Goal: Contribute content: Add original content to the website for others to see

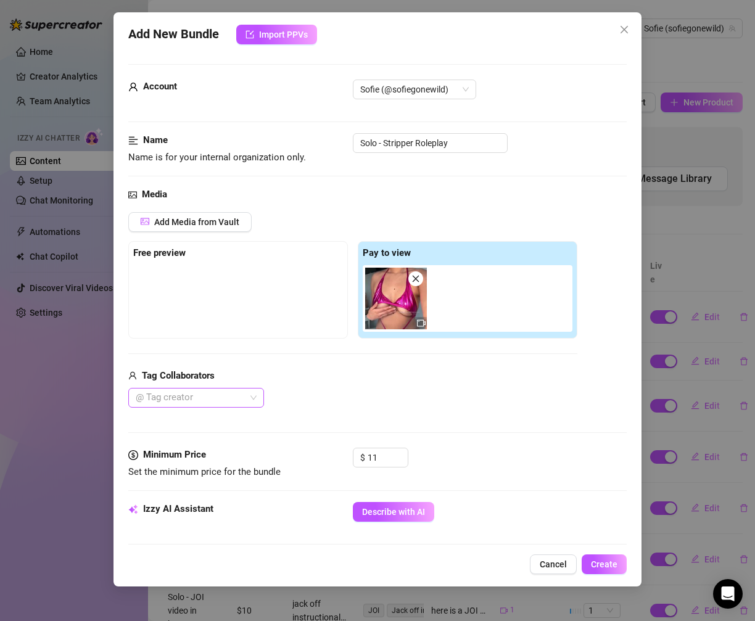
scroll to position [178, 0]
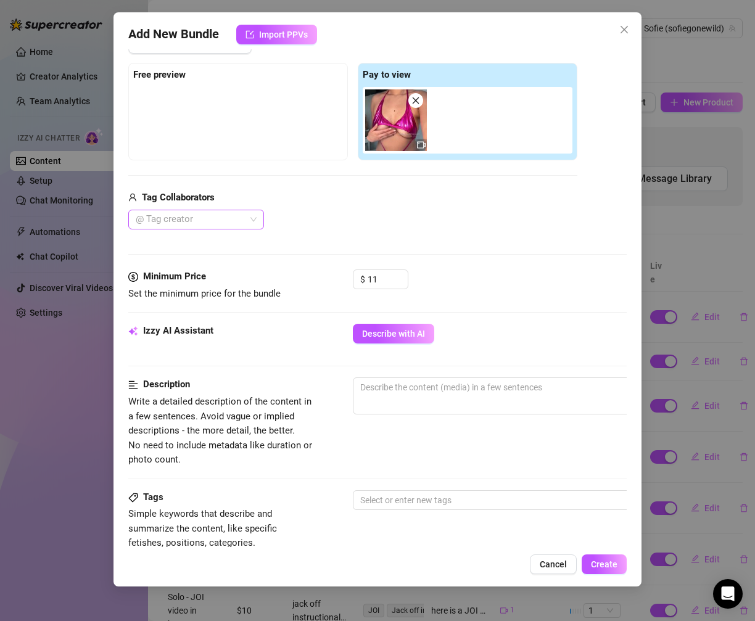
click at [249, 214] on div "@ Tag creator" at bounding box center [196, 220] width 136 height 20
type input "Solo - Stripper Roleplay"
click at [237, 222] on div at bounding box center [190, 219] width 118 height 17
click at [221, 216] on div at bounding box center [190, 219] width 118 height 17
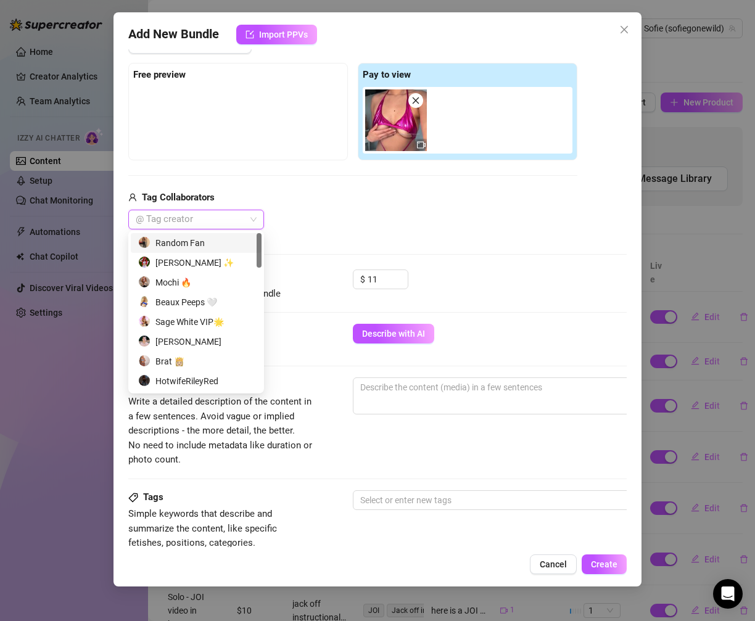
click at [173, 217] on div at bounding box center [190, 219] width 118 height 17
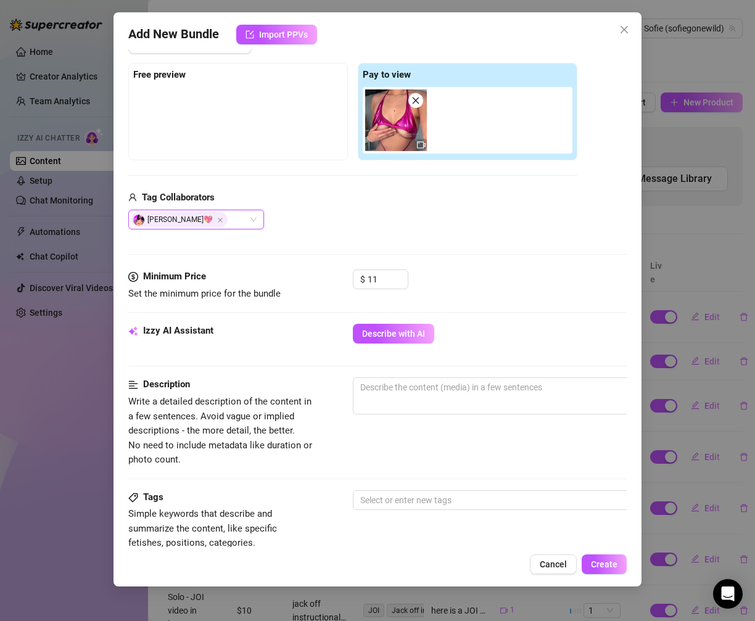
click at [363, 184] on div "Add Media from Vault Free preview Pay to view Tag Collaborators [PERSON_NAME]💖 …" at bounding box center [352, 132] width 449 height 196
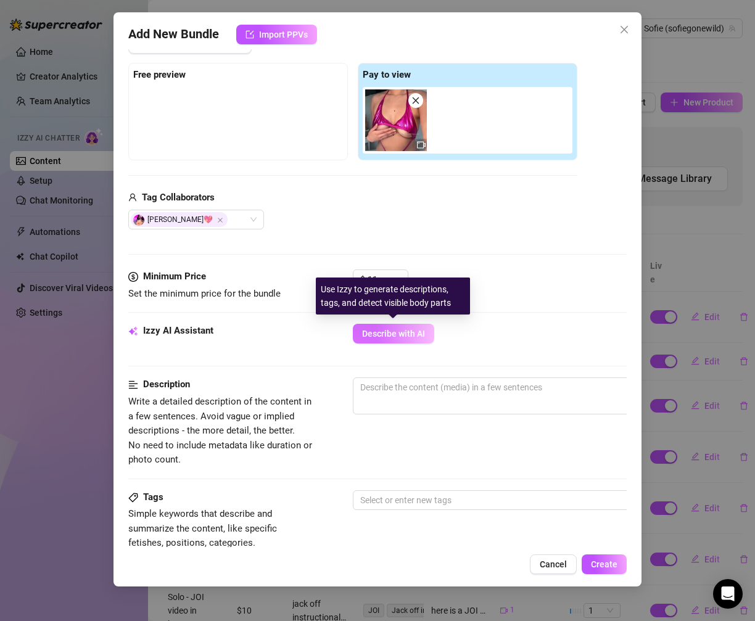
click at [389, 331] on span "Describe with AI" at bounding box center [393, 334] width 63 height 10
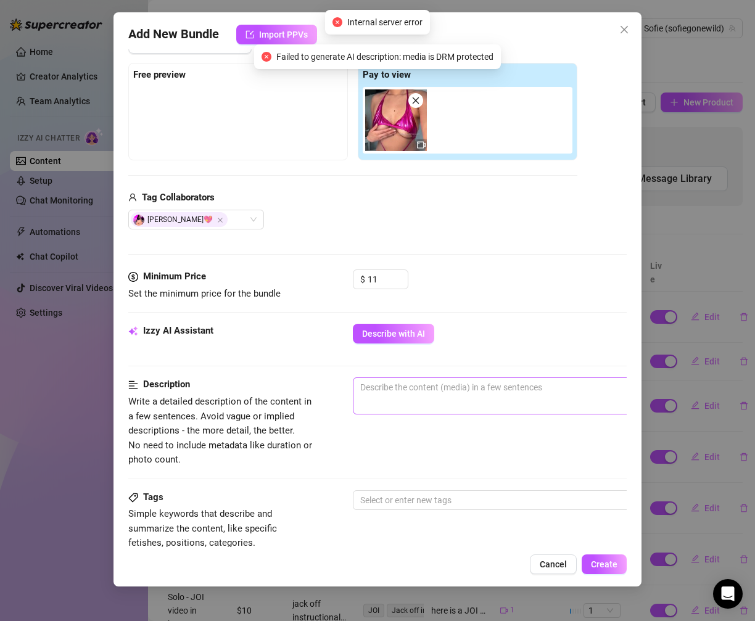
click at [376, 398] on span "0 / 1000" at bounding box center [569, 395] width 432 height 37
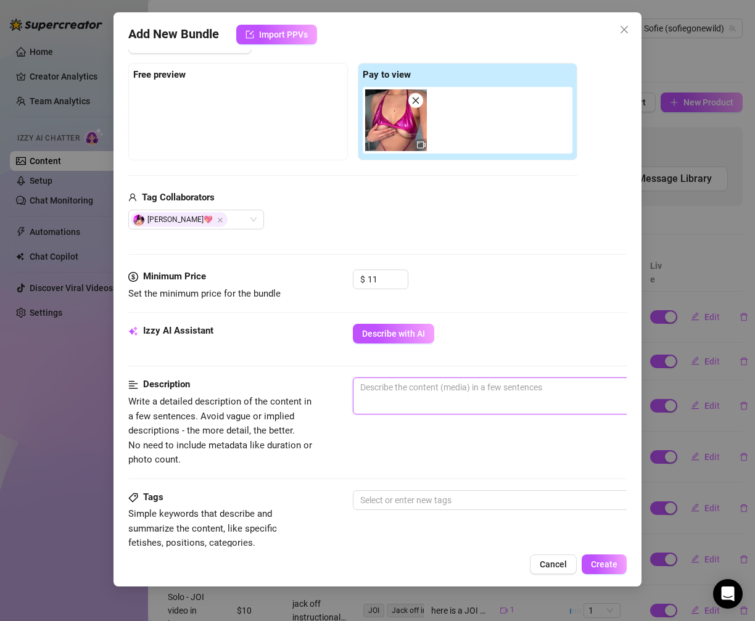
click at [393, 389] on textarea at bounding box center [568, 387] width 431 height 19
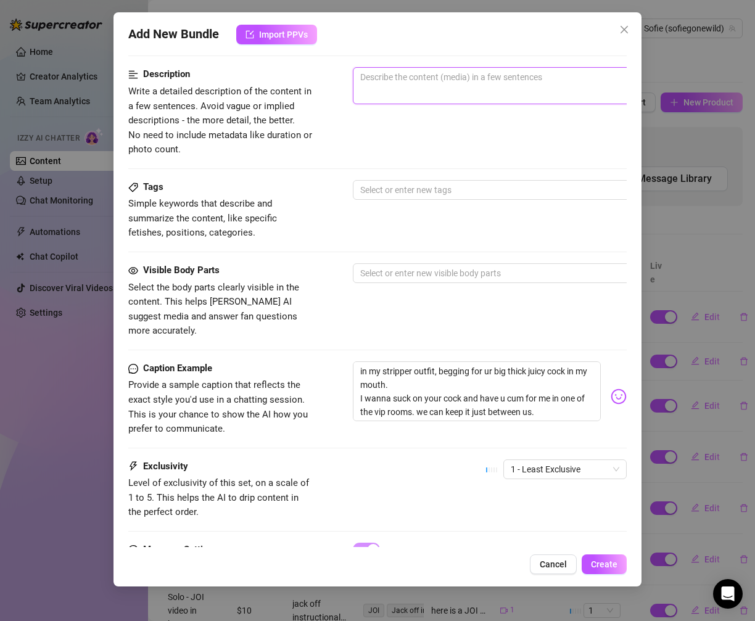
scroll to position [474, 0]
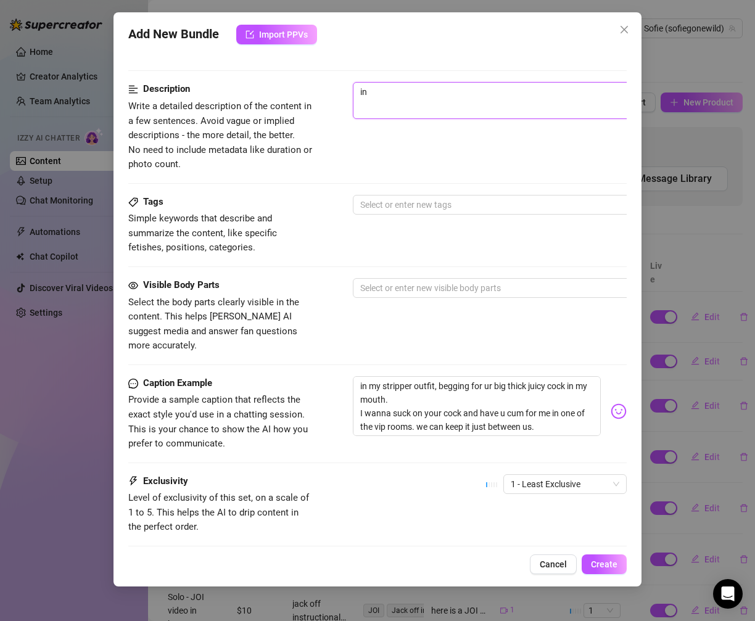
type textarea "in"
type textarea "in m"
type textarea "in mt"
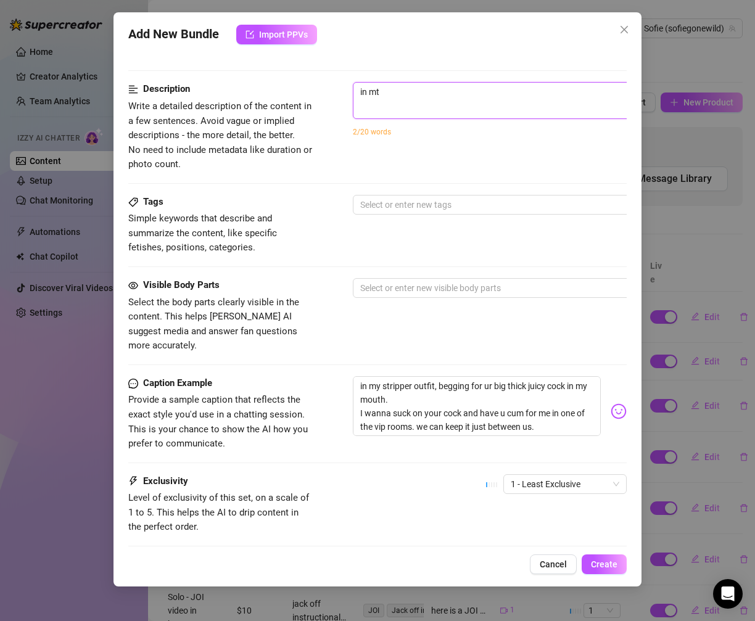
type textarea "in mt"
type textarea "in mt se"
type textarea "in mt s"
type textarea "in mt"
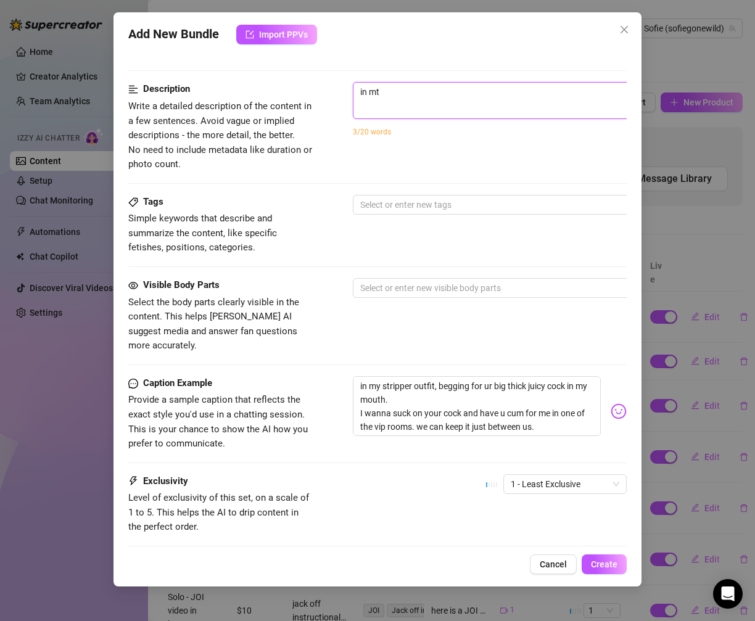
type textarea "in mtt"
type textarea "in mt"
type textarea "in m"
type textarea "in mt"
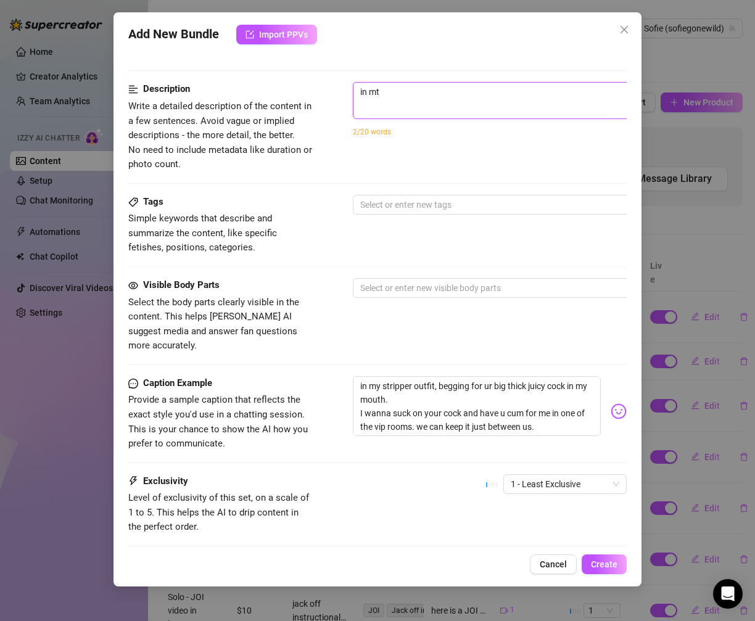
type textarea "in m"
type textarea "in my"
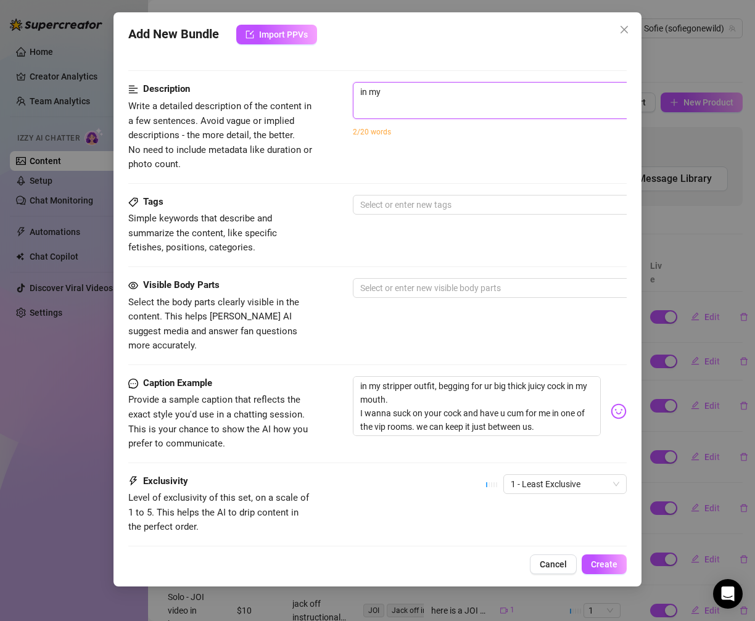
type textarea "in my"
type textarea "in my s"
type textarea "in my st"
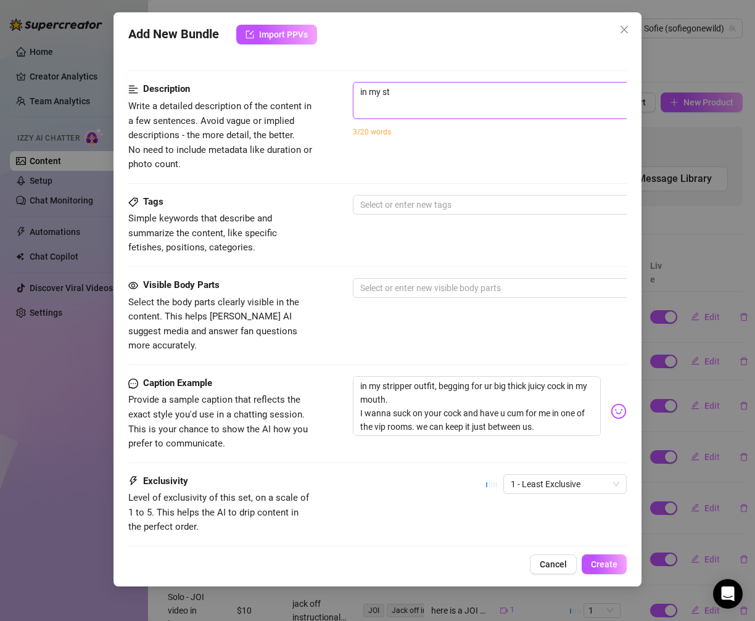
type textarea "in my str"
type textarea "in my stri"
type textarea "in my strip"
type textarea "in my stripp"
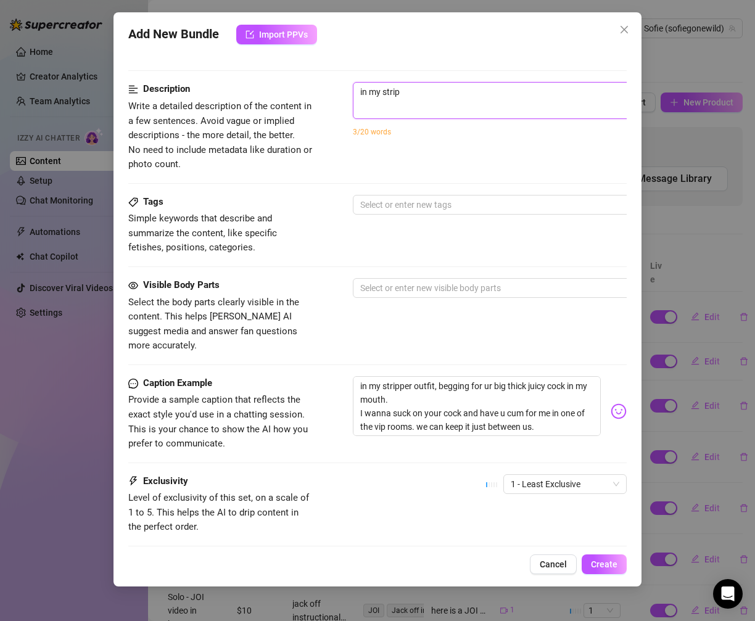
type textarea "in my stripp"
type textarea "in my strippe"
type textarea "in my stripper"
type textarea "in my stripper o"
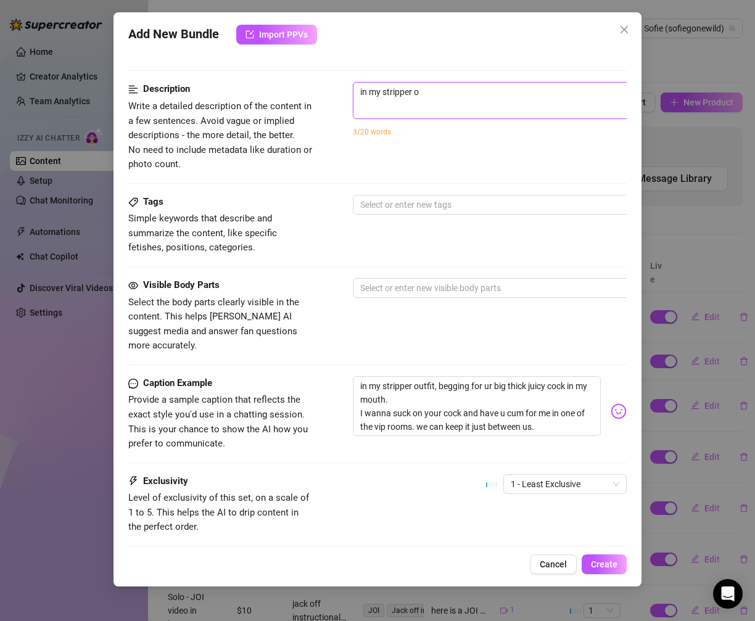
type textarea "in my stripper o"
type textarea "in my stripper ou"
type textarea "in my stripper out"
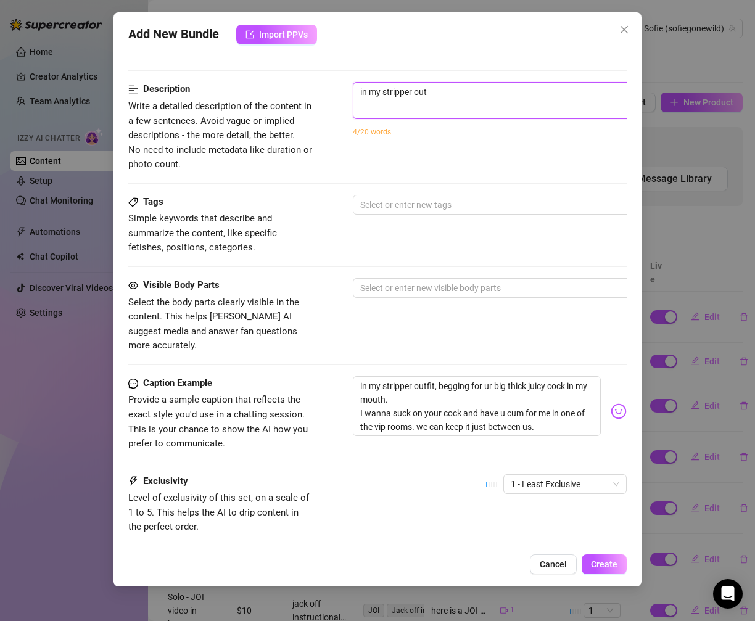
type textarea "in my stripper outf"
type textarea "in my stripper outfi"
type textarea "in my stripper outfit"
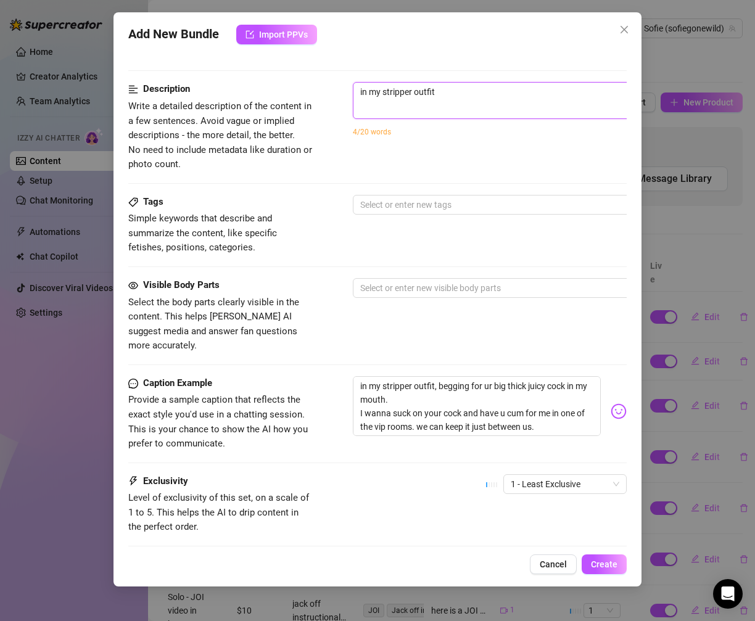
type textarea "in my stripper outfit b"
type textarea "in my stripper outfit be"
type textarea "in my stripper outfit beg"
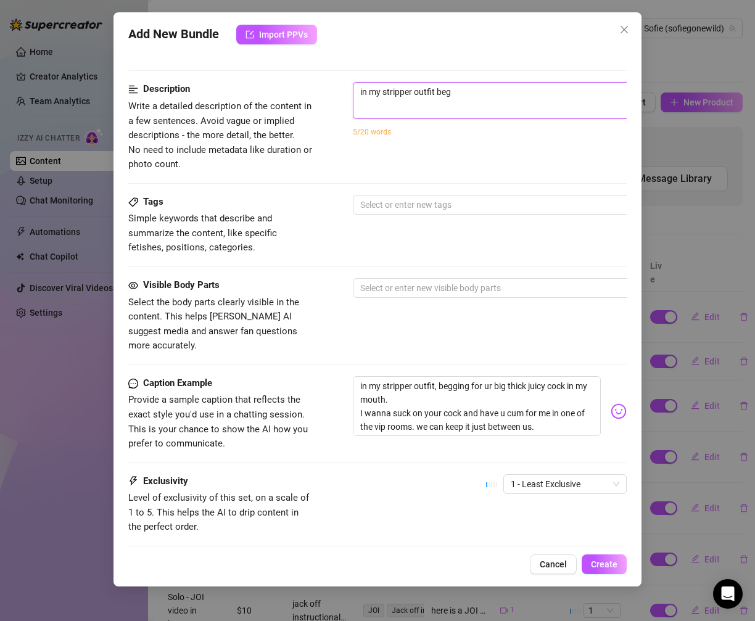
type textarea "in my stripper outfit begg"
type textarea "in my stripper outfit beggi"
type textarea "in my stripper outfit beggin"
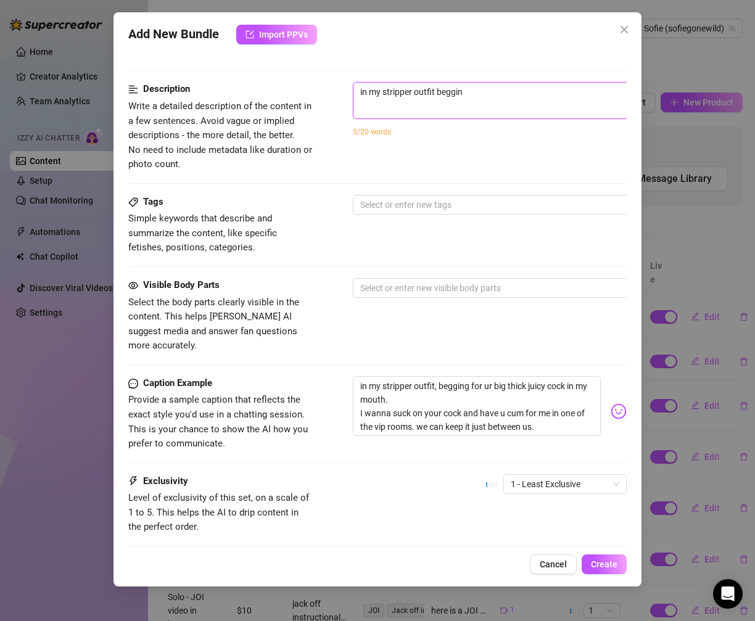
type textarea "in my stripper outfit begging"
type textarea "in my stripper outfit begging f"
type textarea "in my stripper outfit begging fo"
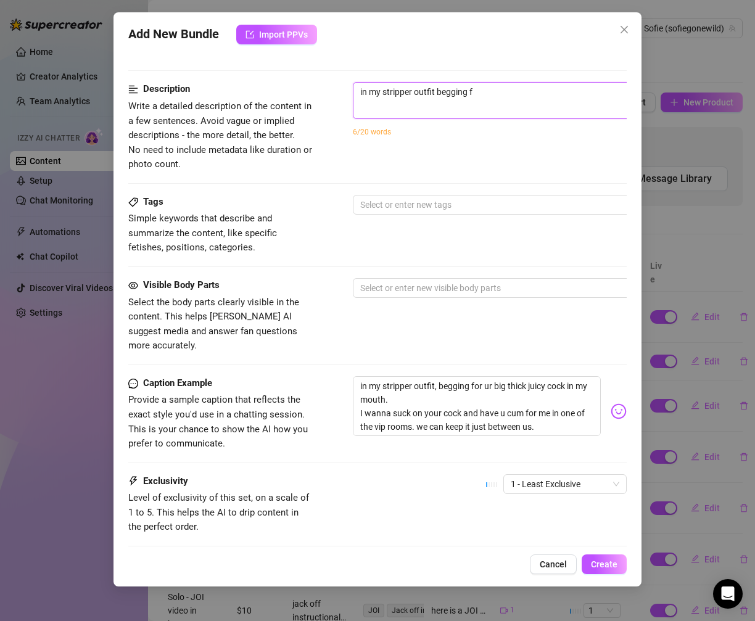
type textarea "in my stripper outfit begging fo"
type textarea "in my stripper outfit begging for"
type textarea "in my stripper outfit begging for yo"
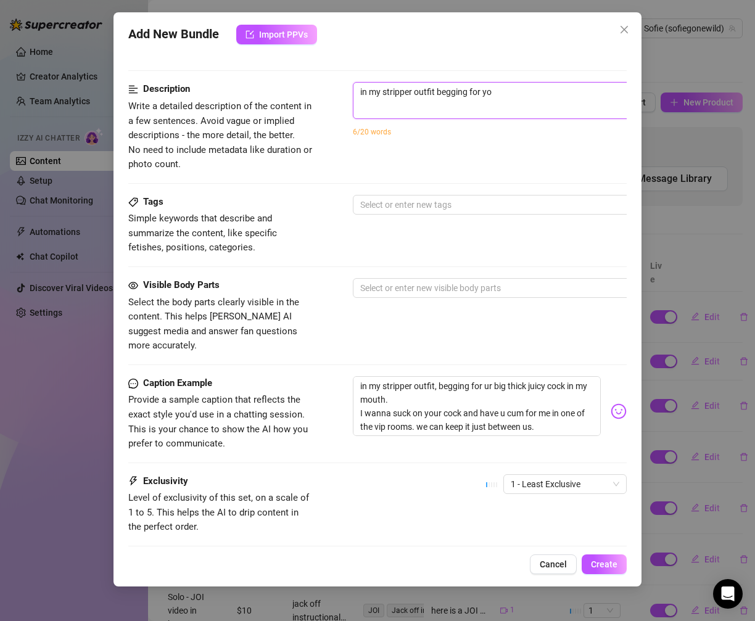
type textarea "in my stripper outfit begging for yo"
type textarea "in my stripper outfit begging for you"
type textarea "in my stripper outfit begging for your"
type textarea "in my stripper outfit begging for your c"
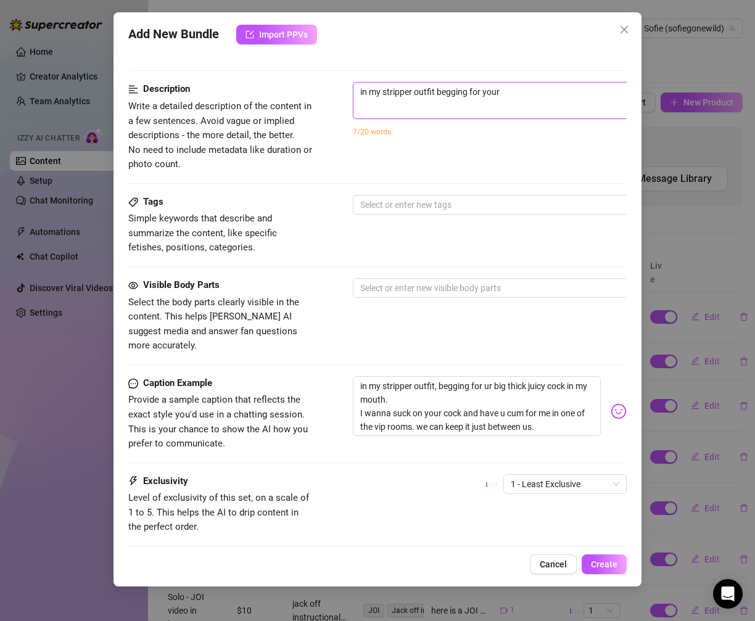
type textarea "in my stripper outfit begging for your c"
type textarea "in my stripper outfit begging for your co"
type textarea "in my stripper outfit begging for your coc"
type textarea "in my stripper outfit begging for your cock"
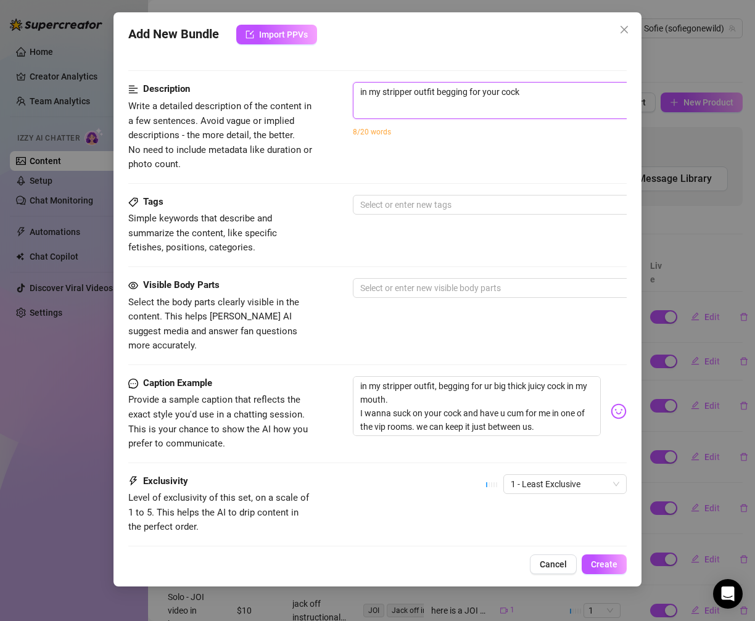
type textarea "in my stripper outfit begging for your cock."
type textarea "in my stripper outfit begging for your cock. I"
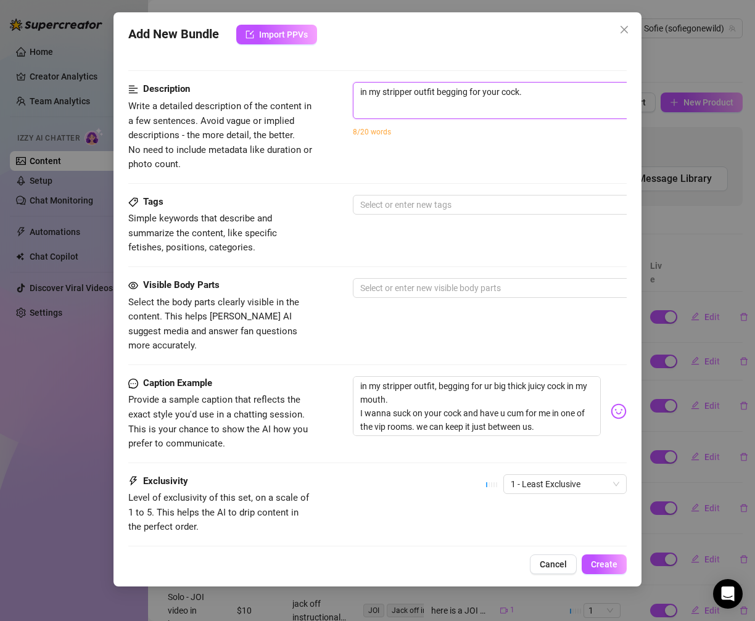
type textarea "in my stripper outfit begging for your cock. I"
type textarea "in my stripper outfit begging for your cock. I a"
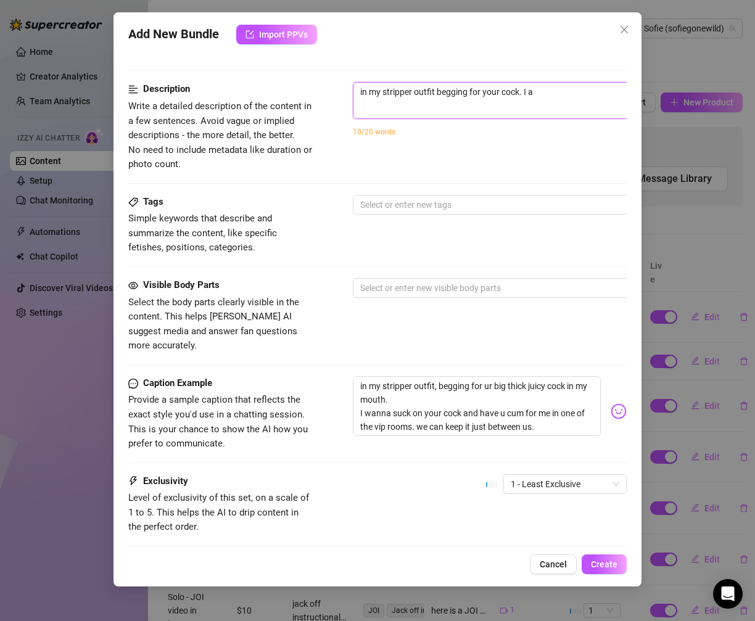
type textarea "in my stripper outfit begging for your cock. I al"
type textarea "in my stripper outfit begging for your cock. I als"
type textarea "in my stripper outfit begging for your cock. I also"
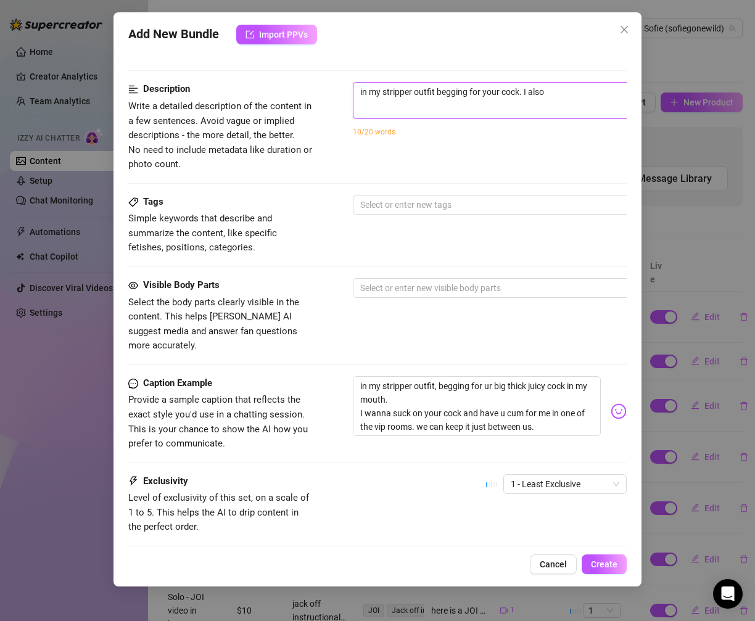
type textarea "in my stripper outfit begging for your cock. I also"
type textarea "in my stripper outfit begging for your cock. I also a"
type textarea "in my stripper outfit begging for your cock. I also am"
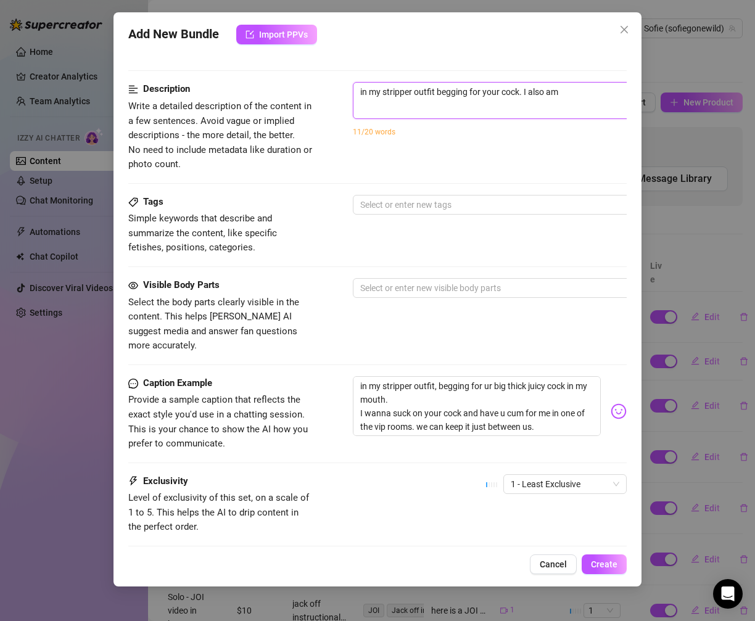
type textarea "in my stripper outfit begging for your cock. I also am"
type textarea "in my stripper outfit begging for your cock. I also am t"
type textarea "in my stripper outfit begging for your cock. I also am te"
type textarea "in my stripper outfit begging for your cock. I also am tel"
type textarea "in my stripper outfit begging for your cock. I also am tell"
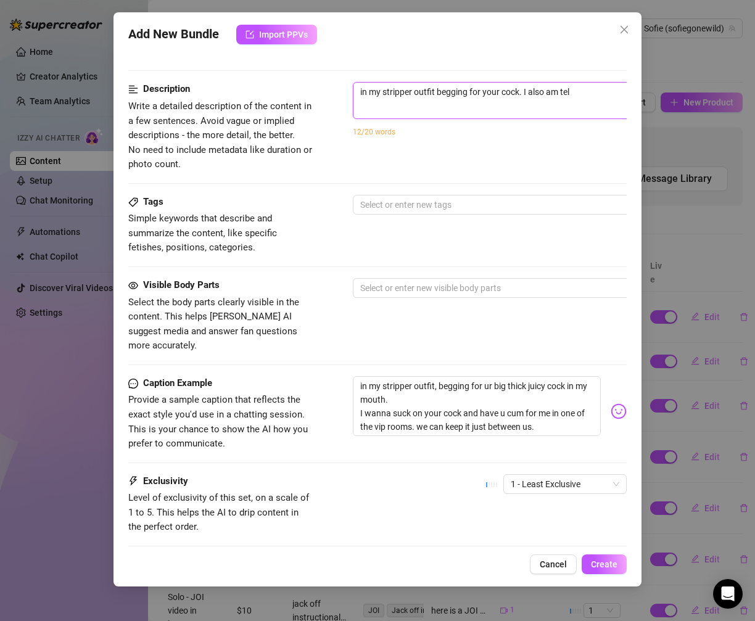
type textarea "in my stripper outfit begging for your cock. I also am tell"
type textarea "in my stripper outfit begging for your cock. I also am telli"
type textarea "in my stripper outfit begging for your cock. I also am tellin"
type textarea "in my stripper outfit begging for your cock. I also am telling"
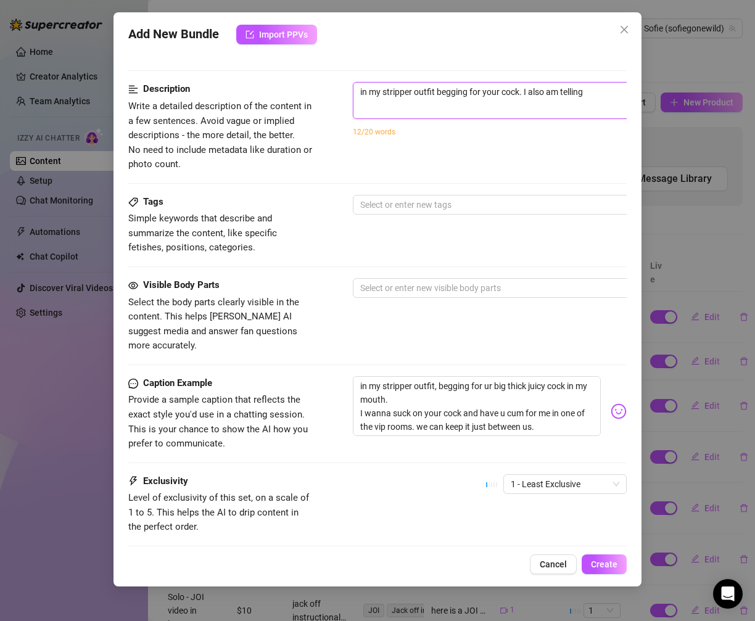
type textarea "in my stripper outfit begging for your cock. I also am telling"
type textarea "in my stripper outfit begging for your cock. I also am telling y"
type textarea "in my stripper outfit begging for your cock. I also am telling yo"
type textarea "in my stripper outfit begging for your cock. I also am telling you"
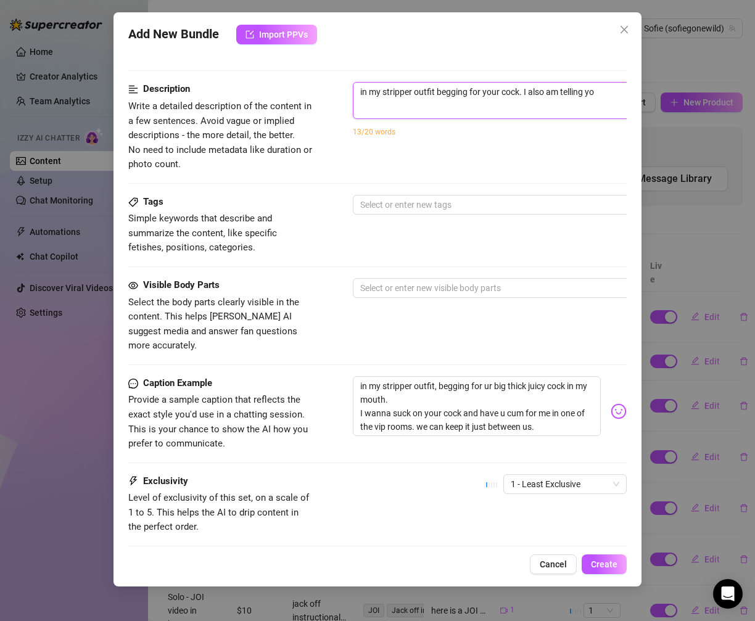
type textarea "in my stripper outfit begging for your cock. I also am telling you"
type textarea "in my stripper outfit begging for your cock. I also am telling you m"
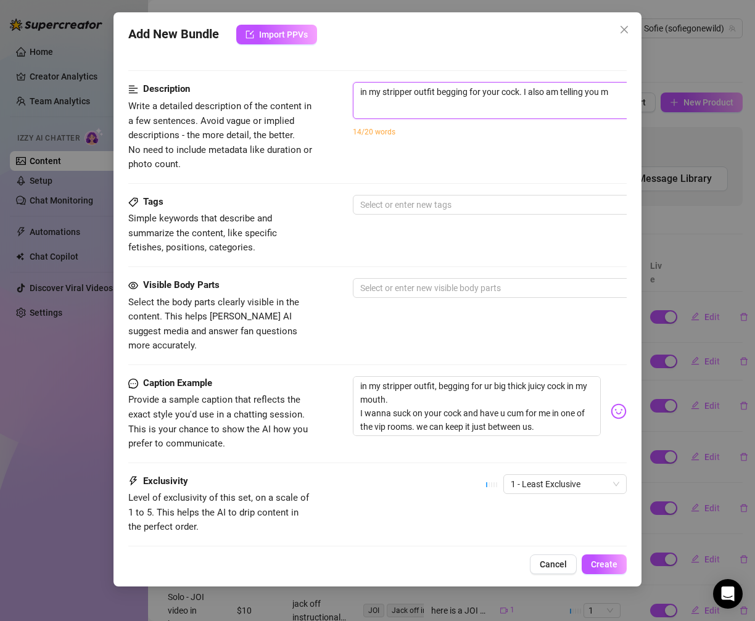
type textarea "in my stripper outfit begging for your cock. I also am telling you my"
type textarea "in my stripper outfit begging for your cock. I also am telling you my f"
type textarea "in my stripper outfit begging for your cock. I also am telling you my fa"
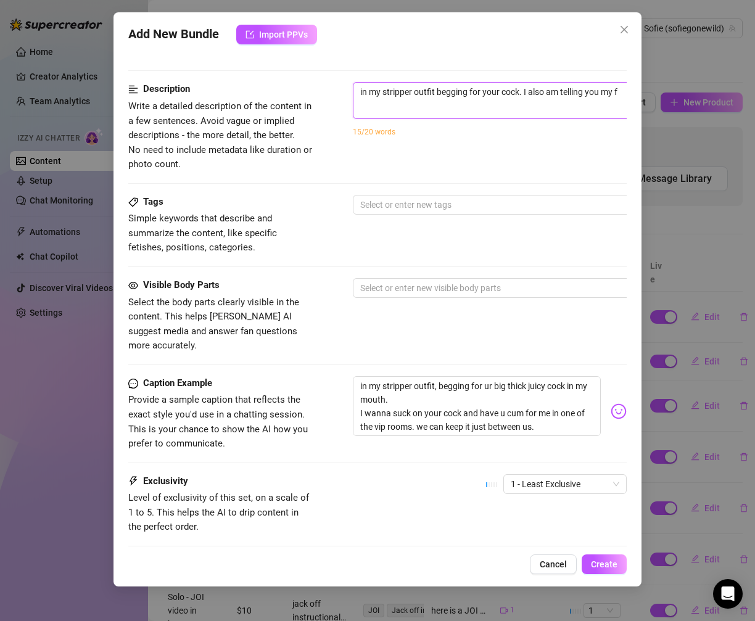
type textarea "in my stripper outfit begging for your cock. I also am telling you my fa"
type textarea "in my stripper outfit begging for your cock. I also am telling you my fan"
type textarea "in my stripper outfit begging for your cock. I also am telling you my [PERSON_N…"
type textarea "in my stripper outfit begging for your cock. I also am telling you my fanta"
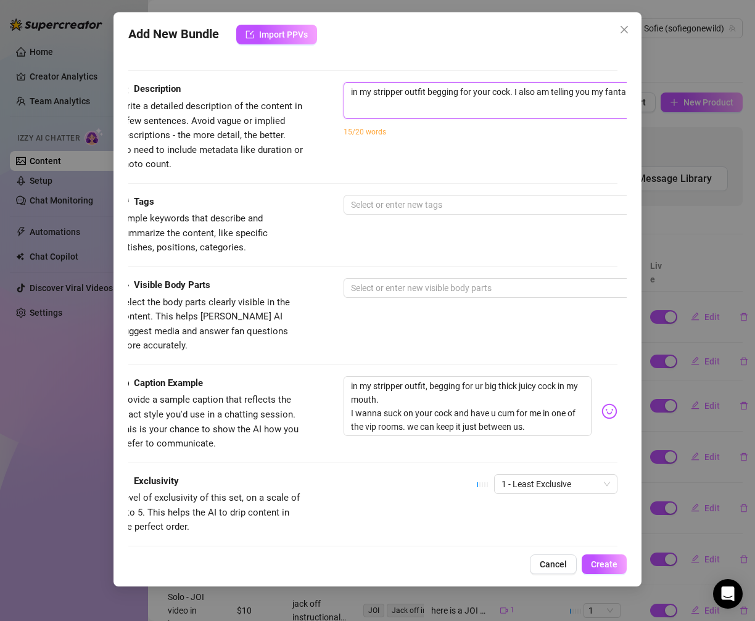
type textarea "in my stripper outfit begging for your cock. I also am telling you my fantas"
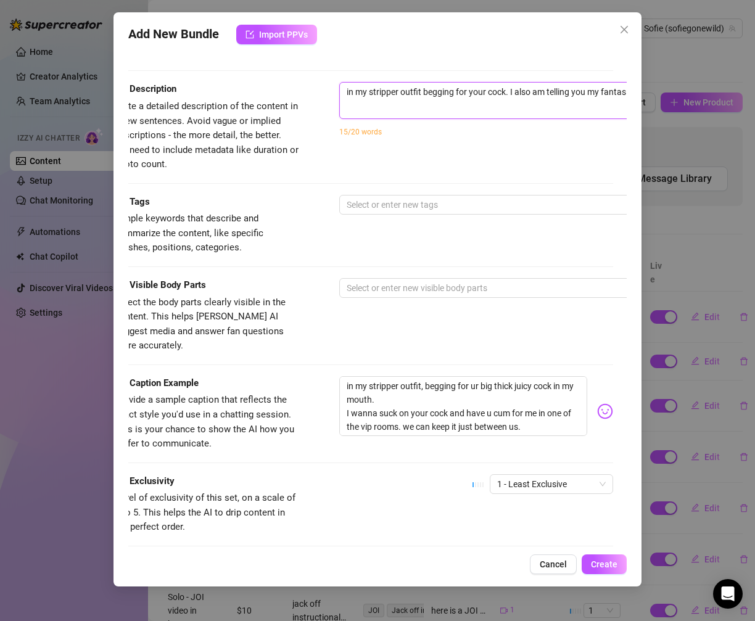
type textarea "in my stripper outfit begging for your cock. I also am telling you my fantasy"
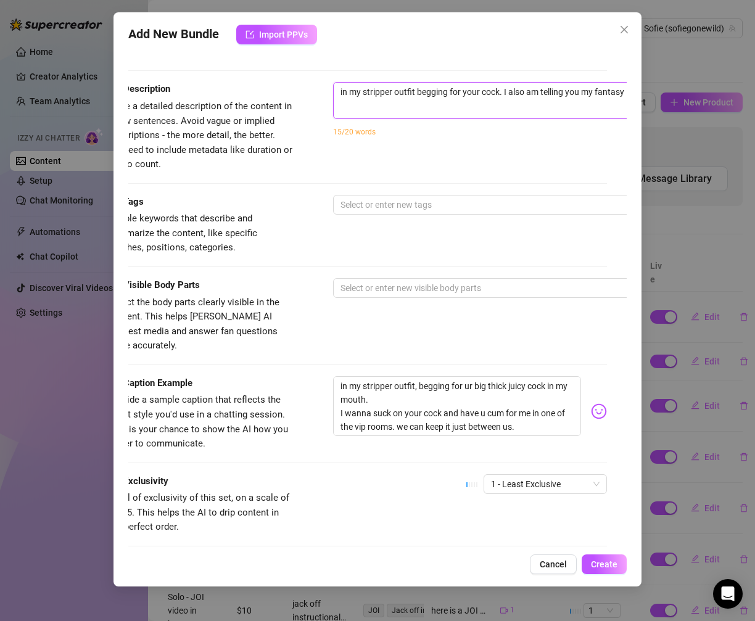
type textarea "in my stripper outfit begging for your cock. I also am telling you my fantasy i"
type textarea "in my stripper outfit begging for your cock. I also am telling you my fantasy is"
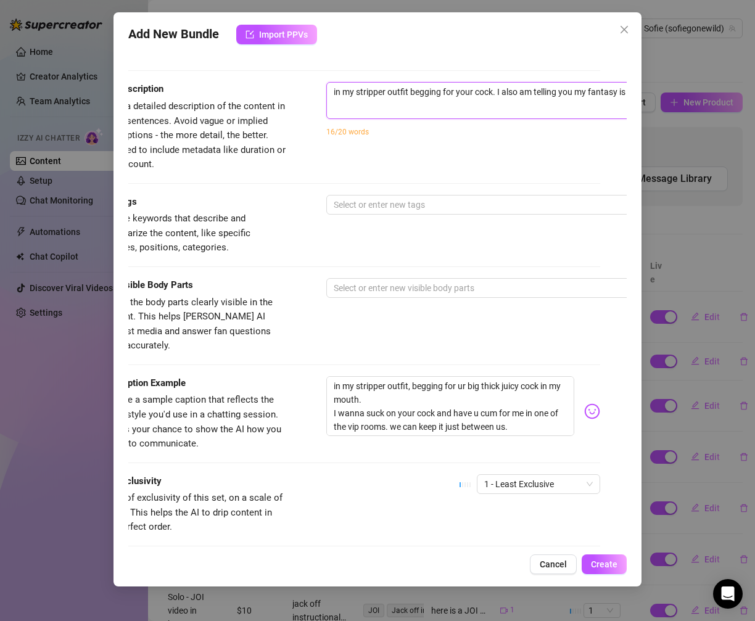
type textarea "in my stripper outfit begging for your cock. I also am telling you my fantasy is"
type textarea "in my stripper outfit begging for your cock. I also am telling you my fantasy i…"
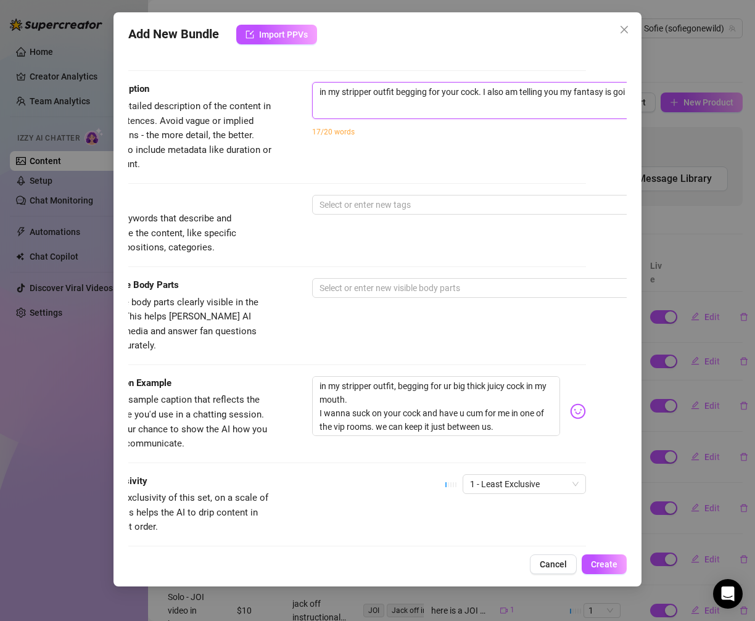
type textarea "in my stripper outfit begging for your cock. I also am telling you my fantasy i…"
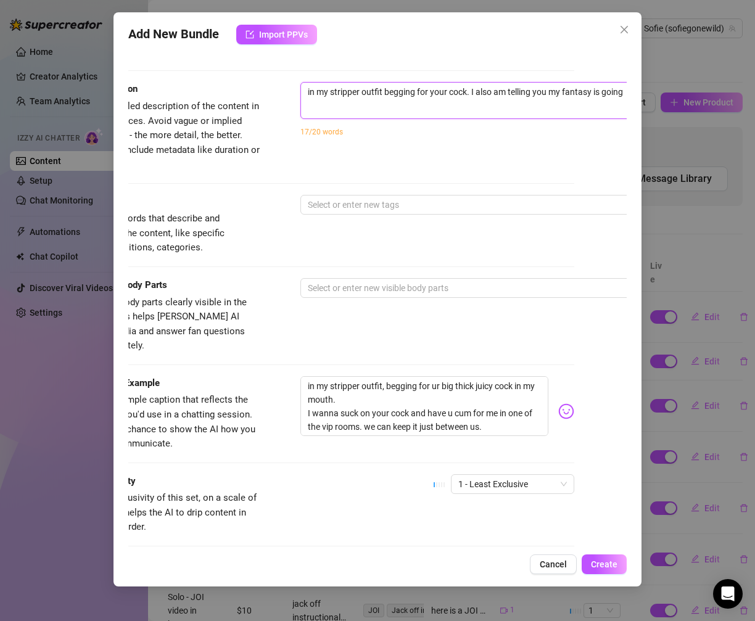
type textarea "in my stripper outfit begging for your cock. I also am telling you my fantasy i…"
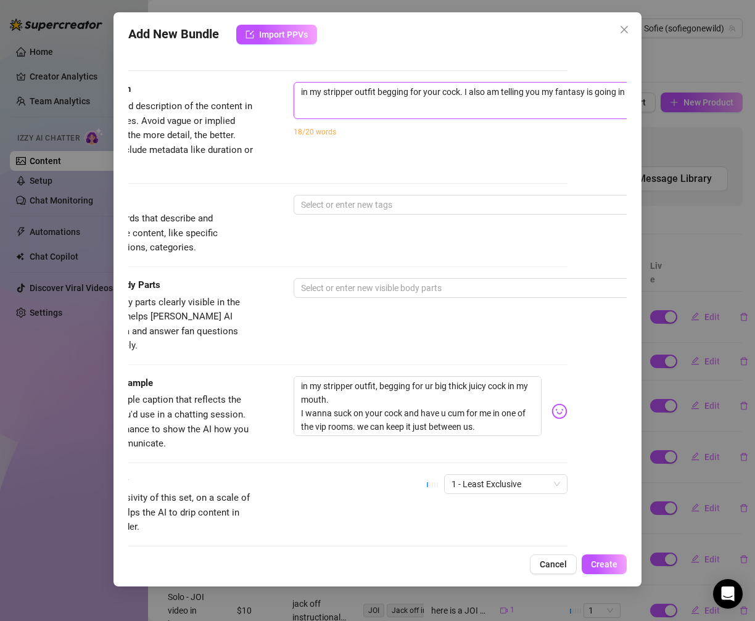
type textarea "in my stripper outfit begging for your cock. I also am telling you my fantasy i…"
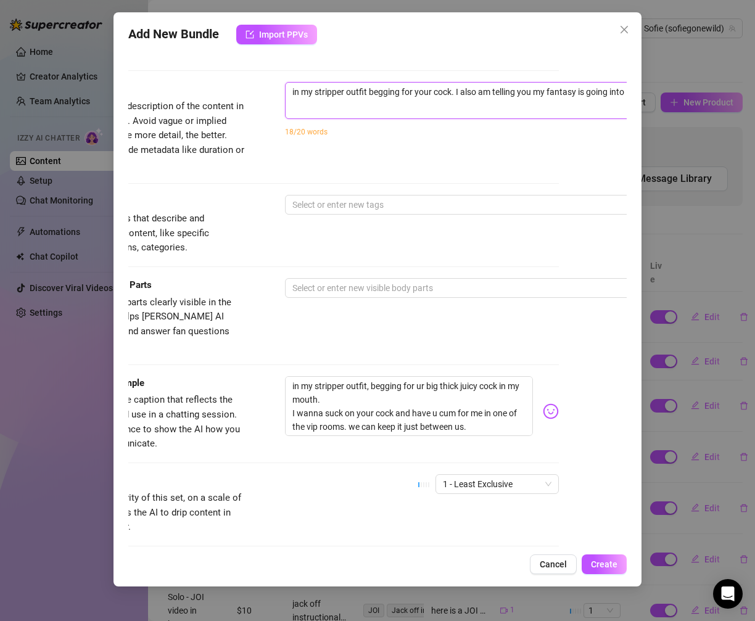
type textarea "in my stripper outfit begging for your cock. I also am telling you my fantasy i…"
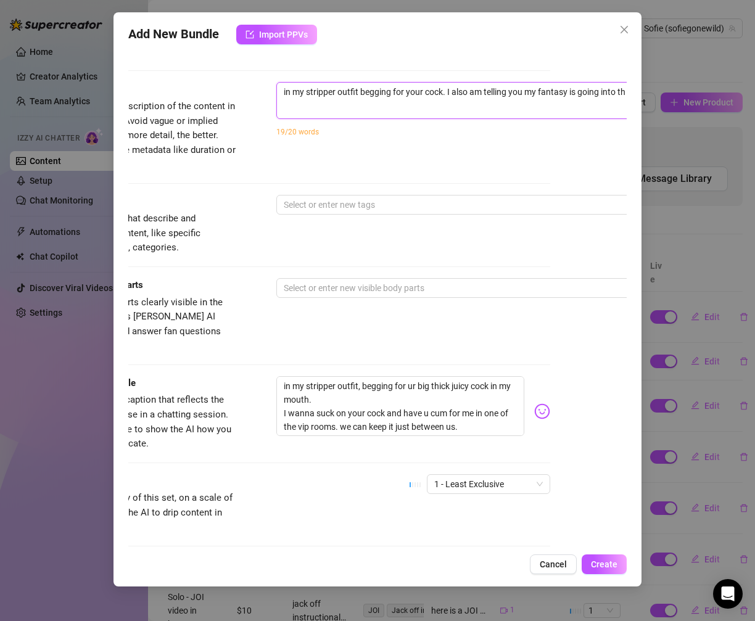
type textarea "in my stripper outfit begging for your cock. I also am telling you my fantasy i…"
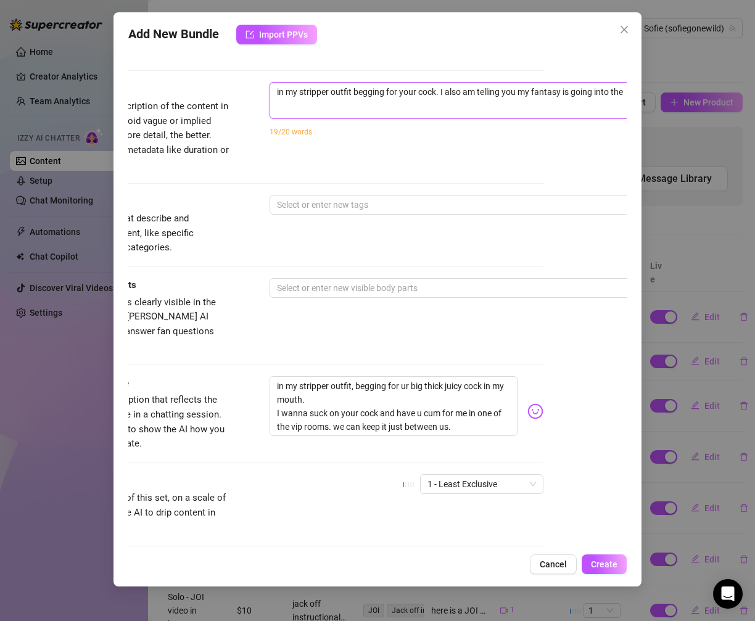
type textarea "in my stripper outfit begging for your cock. I also am telling you my fantasy i…"
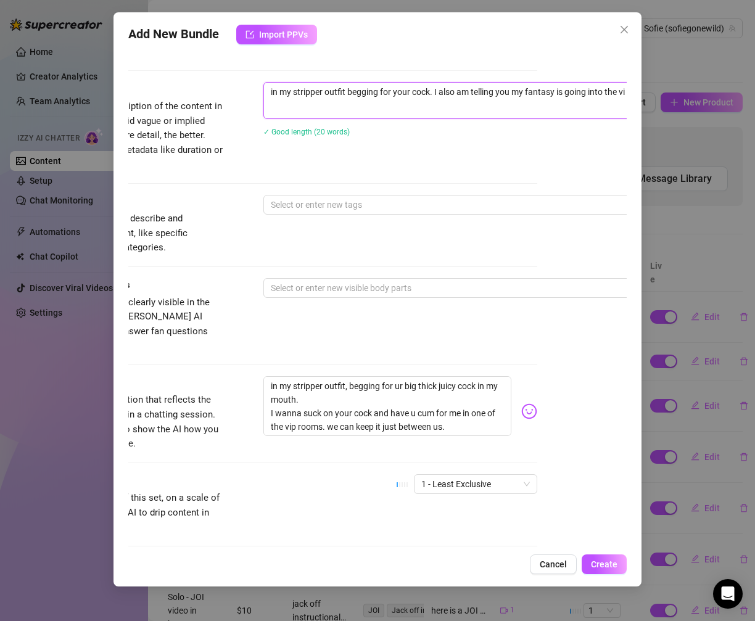
type textarea "in my stripper outfit begging for your cock. I also am telling you my fantasy i…"
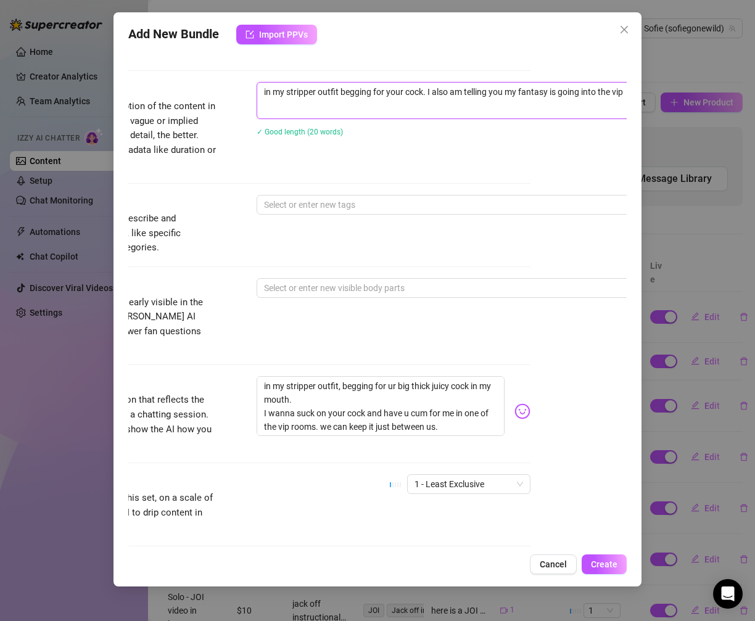
type textarea "in my stripper outfit begging for your cock. I also am telling you my fantasy i…"
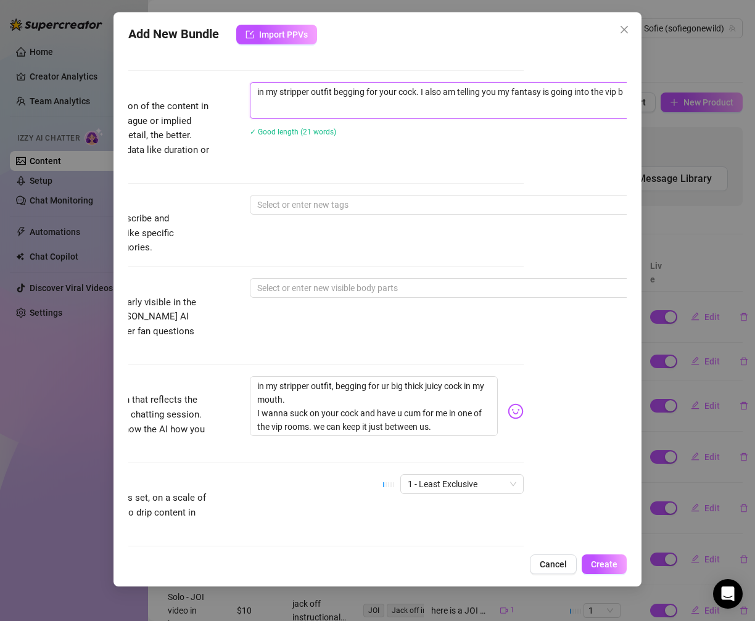
type textarea "in my stripper outfit begging for your cock. I also am telling you my fantasy i…"
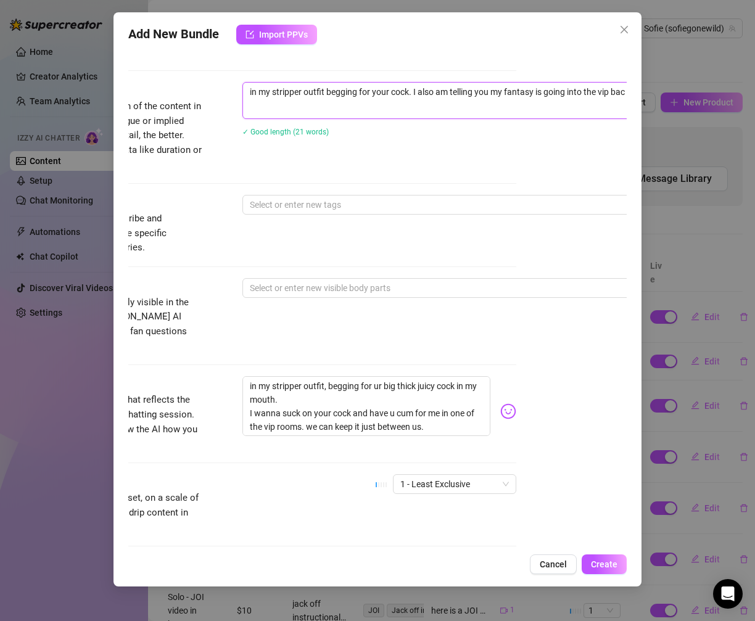
type textarea "in my stripper outfit begging for your cock. I also am telling you my fantasy i…"
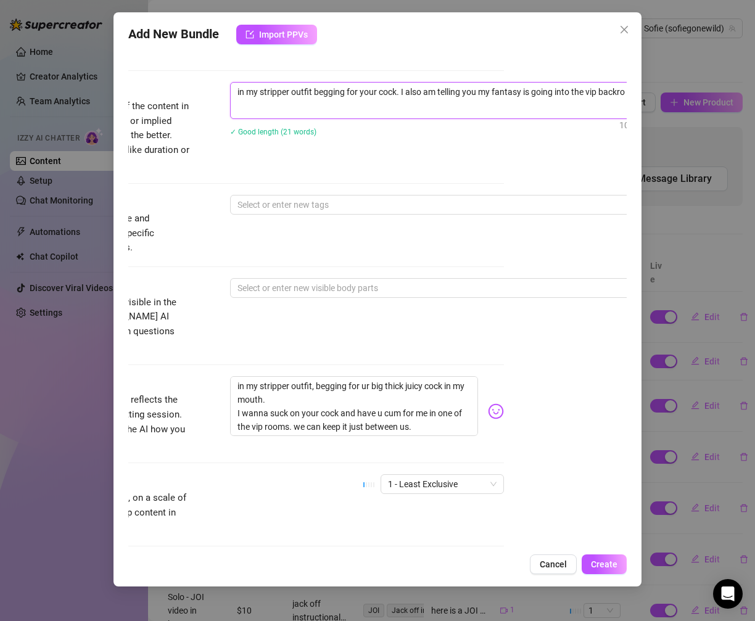
type textarea "in my stripper outfit begging for your cock. I also am telling you my fantasy i…"
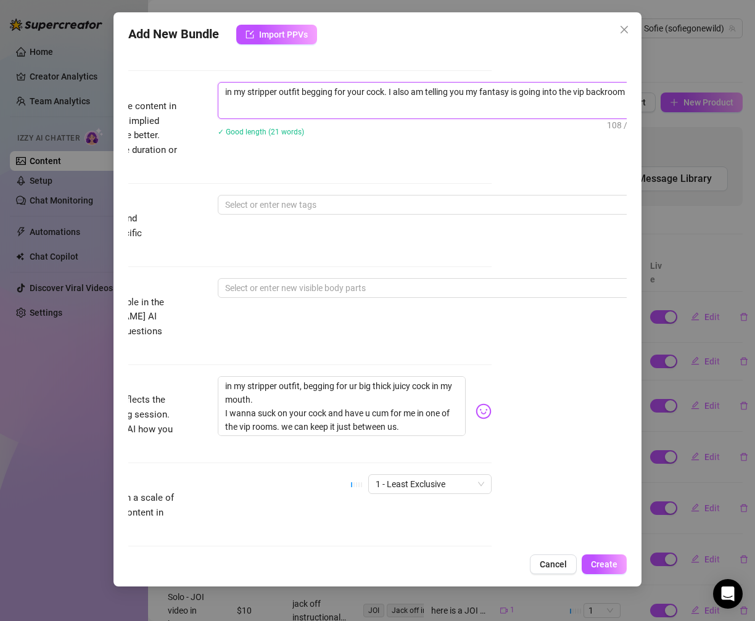
type textarea "in my stripper outfit begging for your cock. I also am telling you my fantasy i…"
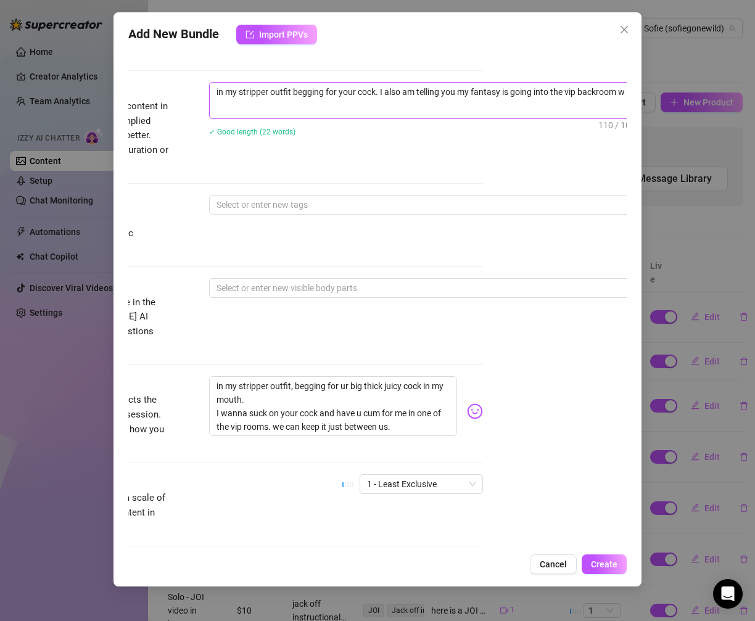
type textarea "in my stripper outfit begging for your cock. I also am telling you my fantasy i…"
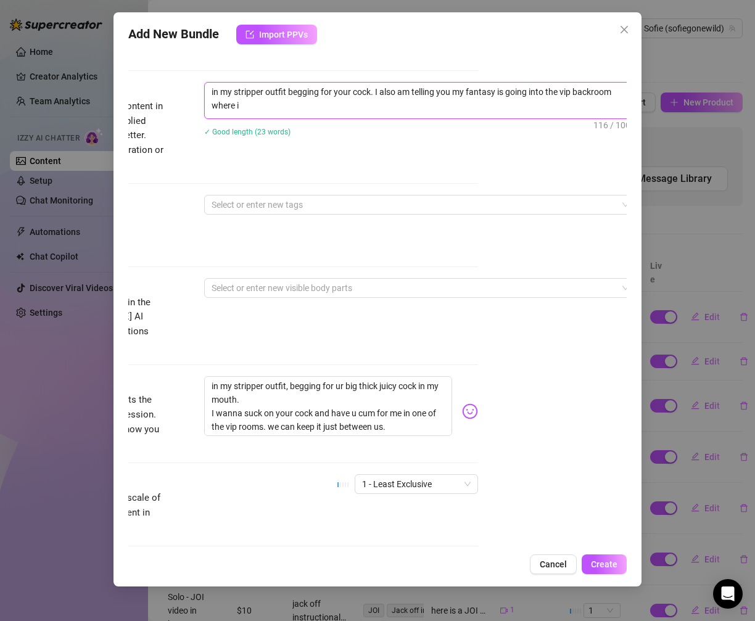
type textarea "in my stripper outfit begging for your cock. I also am telling you my fantasy i…"
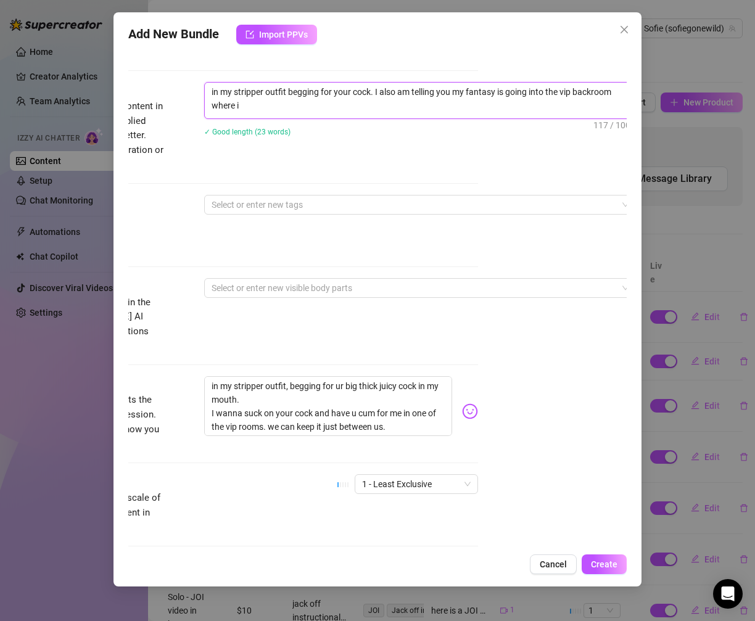
type textarea "in my stripper outfit begging for your cock. I also am telling you my fantasy i…"
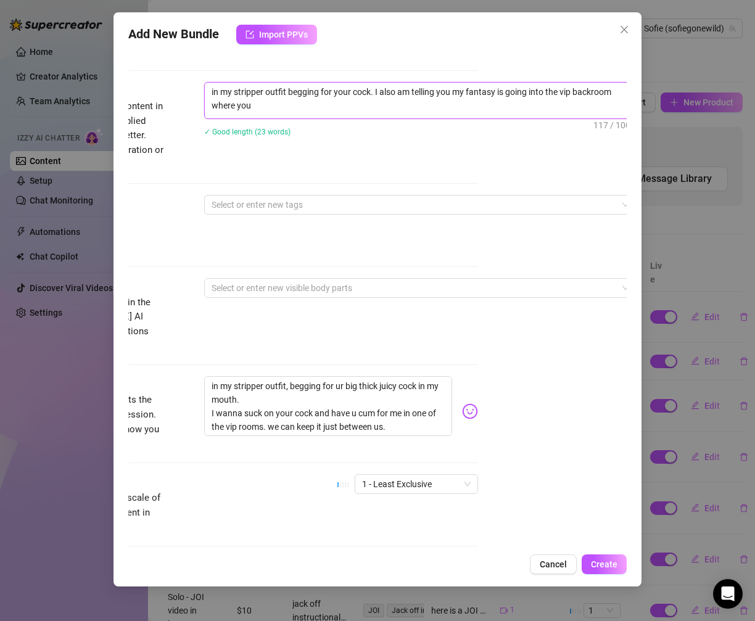
type textarea "in my stripper outfit begging for your cock. I also am telling you my fantasy i…"
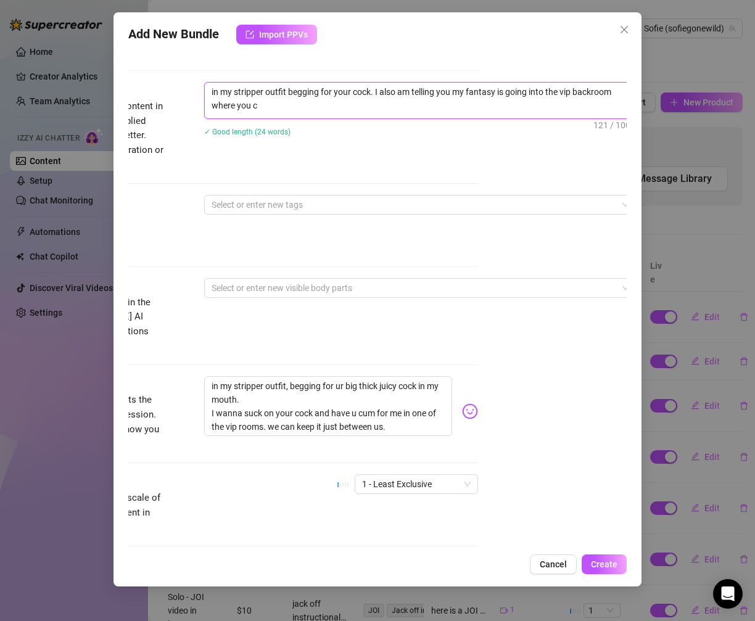
type textarea "in my stripper outfit begging for your cock. I also am telling you my fantasy i…"
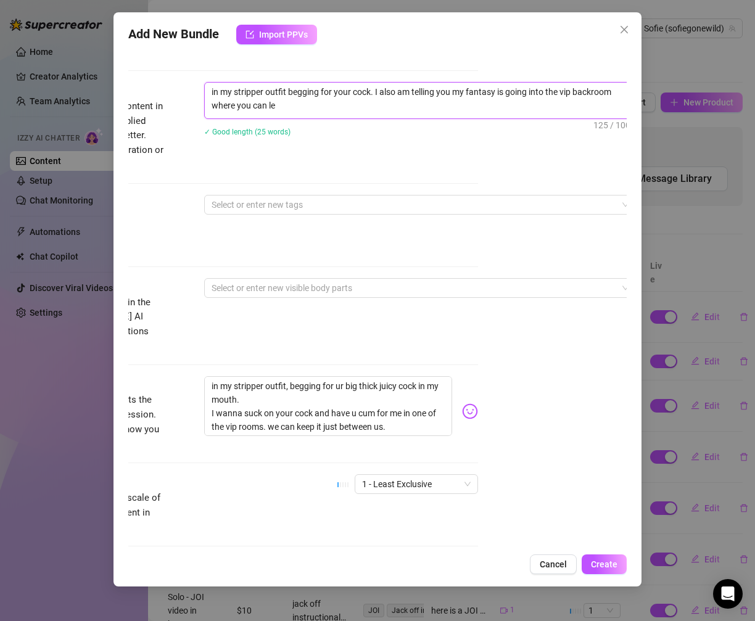
type textarea "in my stripper outfit begging for your cock. I also am telling you my fantasy i…"
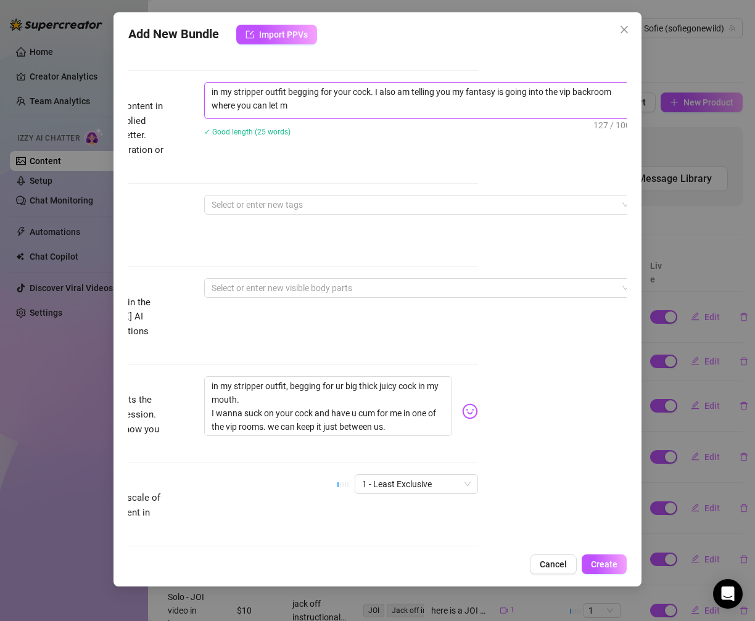
type textarea "in my stripper outfit begging for your cock. I also am telling you my fantasy i…"
click at [335, 196] on div at bounding box center [414, 204] width 414 height 17
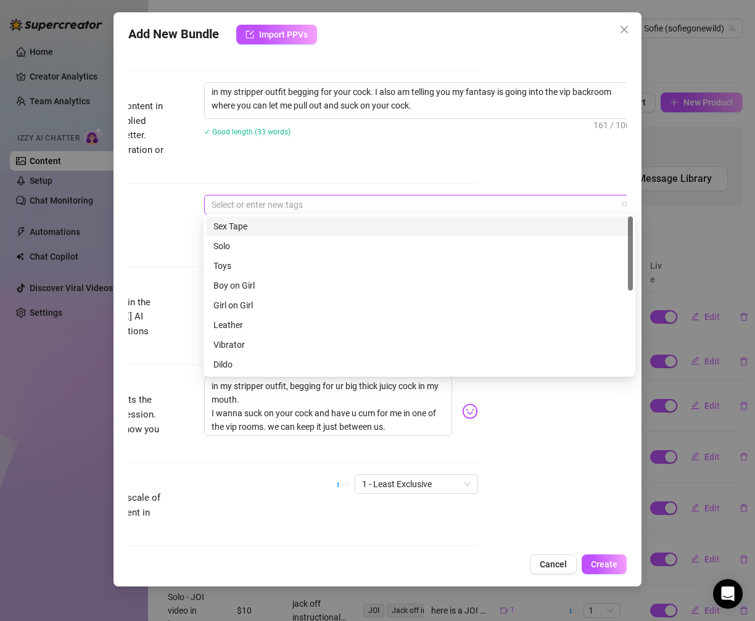
click at [324, 220] on div "Sex Tape" at bounding box center [419, 227] width 412 height 14
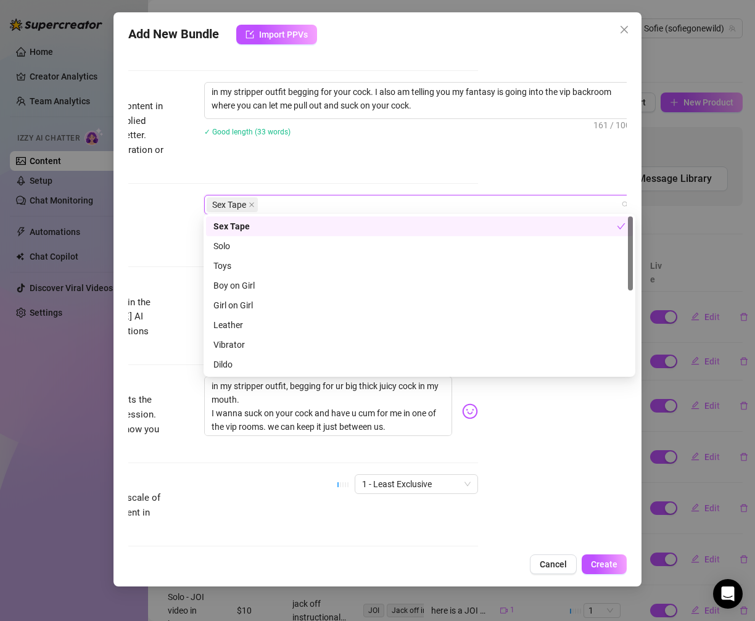
click at [322, 218] on div "Sex Tape" at bounding box center [419, 227] width 427 height 20
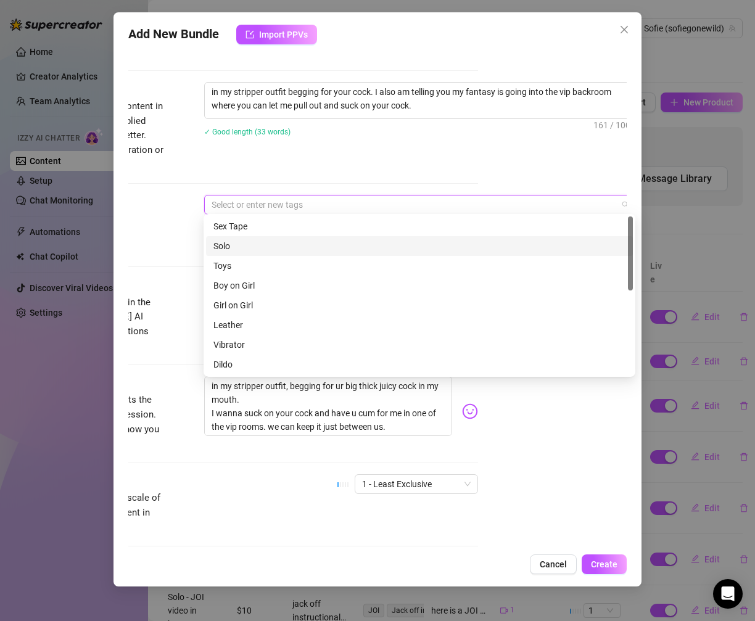
click at [300, 242] on div "Solo" at bounding box center [419, 246] width 412 height 14
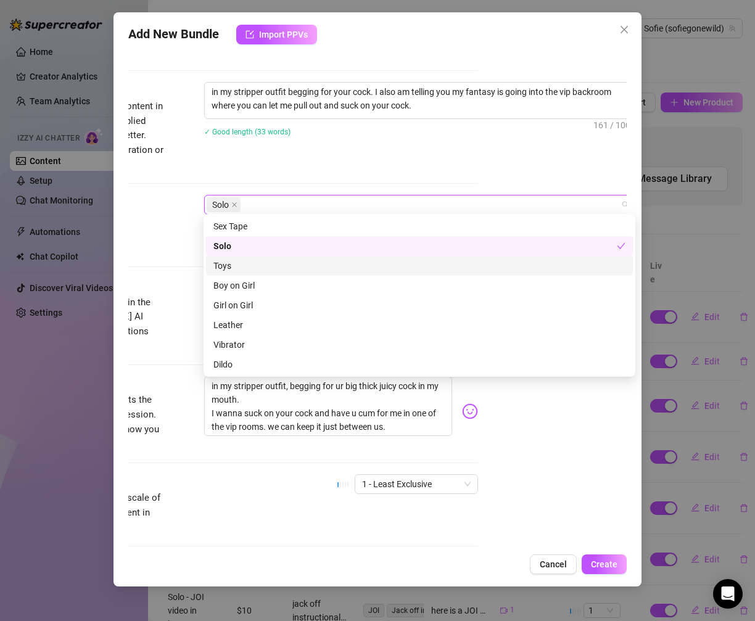
click at [293, 264] on div "Toys" at bounding box center [419, 266] width 412 height 14
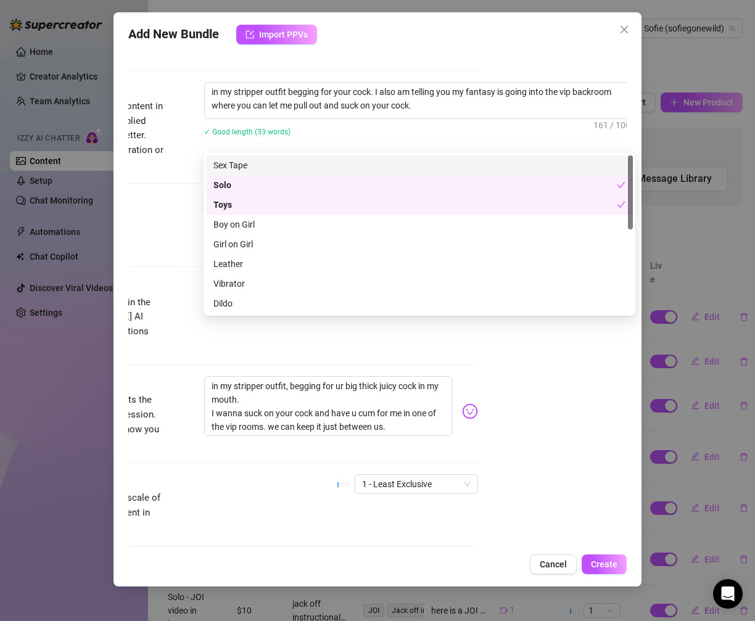
scroll to position [535, 149]
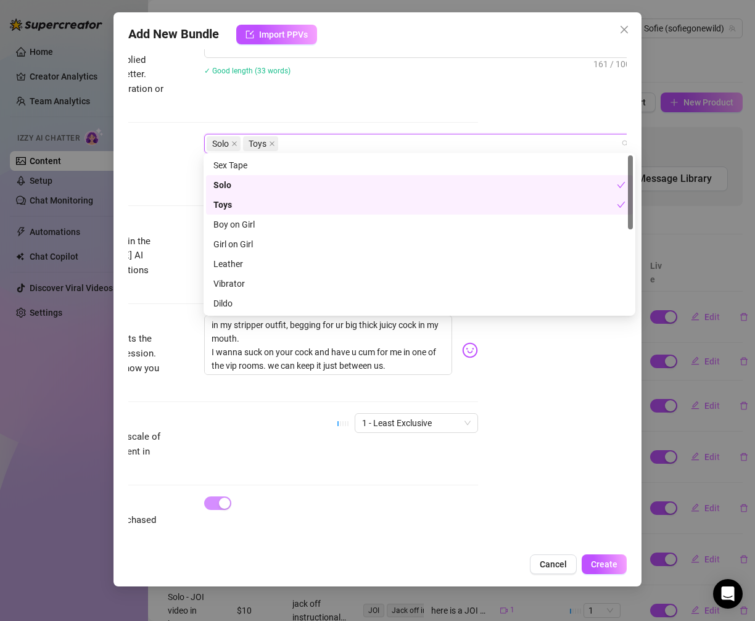
click at [323, 205] on div "Toys" at bounding box center [414, 205] width 403 height 14
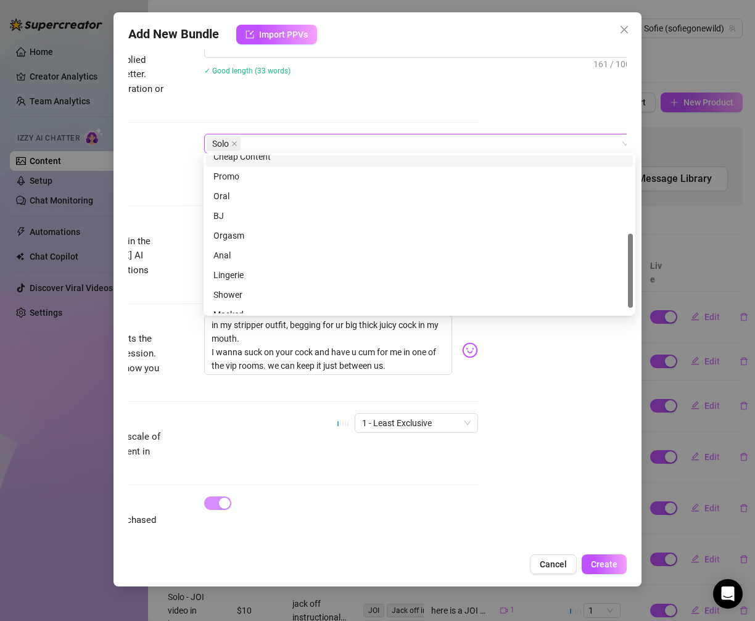
scroll to position [167, 0]
click at [191, 315] on div "Caption Example Provide a sample caption that reflects the exact style you'd us…" at bounding box center [229, 352] width 499 height 75
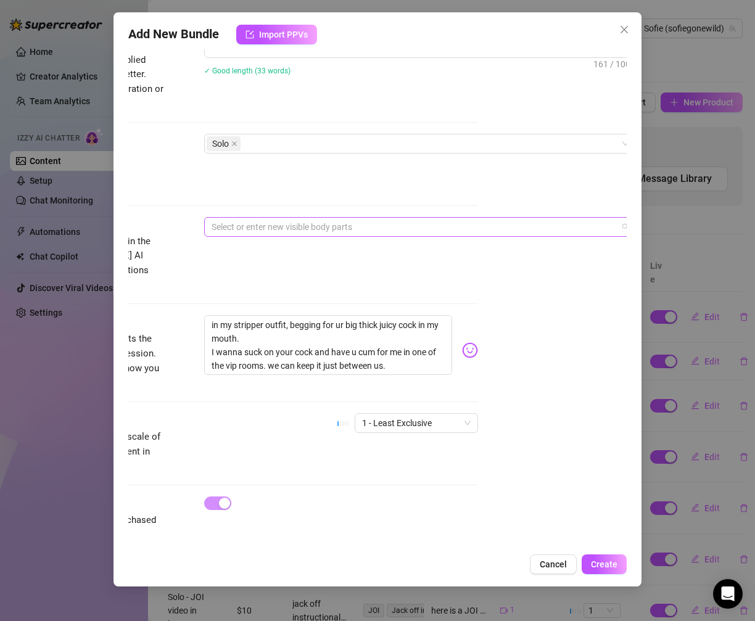
click at [266, 225] on div at bounding box center [414, 226] width 414 height 17
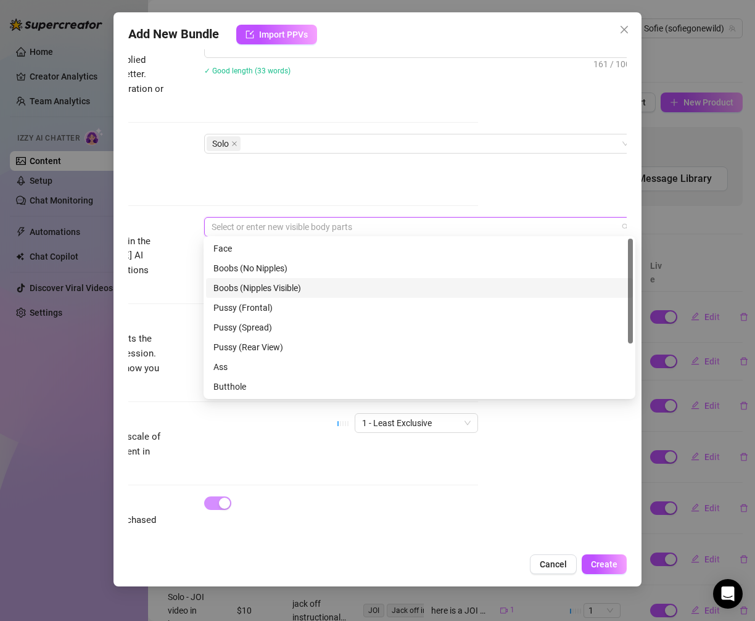
click at [260, 285] on div "Boobs (Nipples Visible)" at bounding box center [419, 288] width 412 height 14
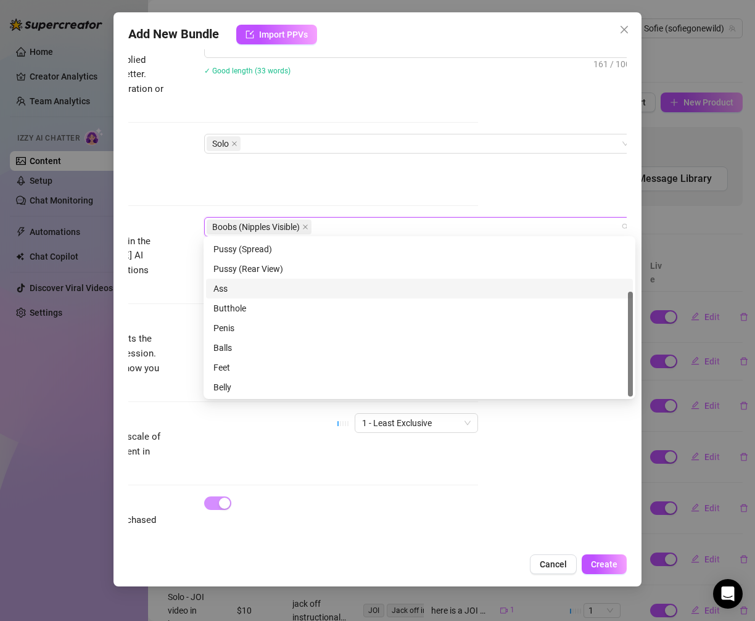
scroll to position [0, 0]
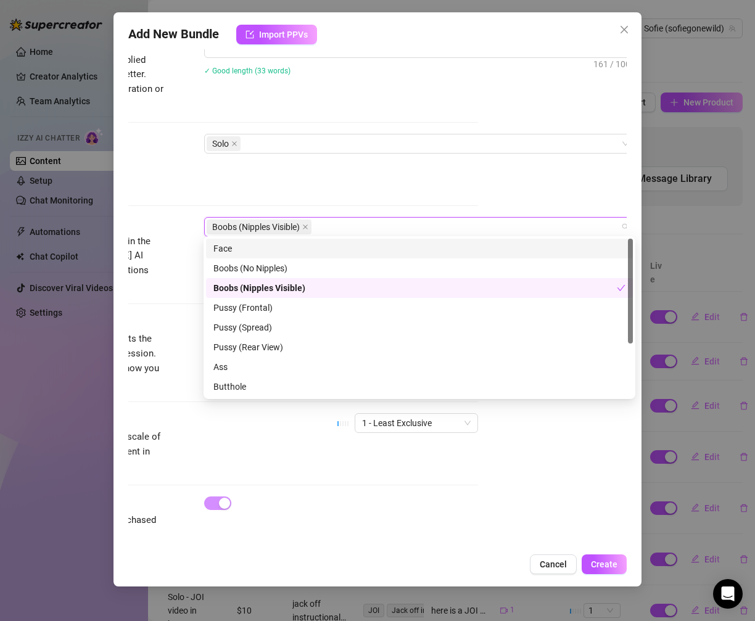
click at [245, 248] on div "Face" at bounding box center [419, 249] width 412 height 14
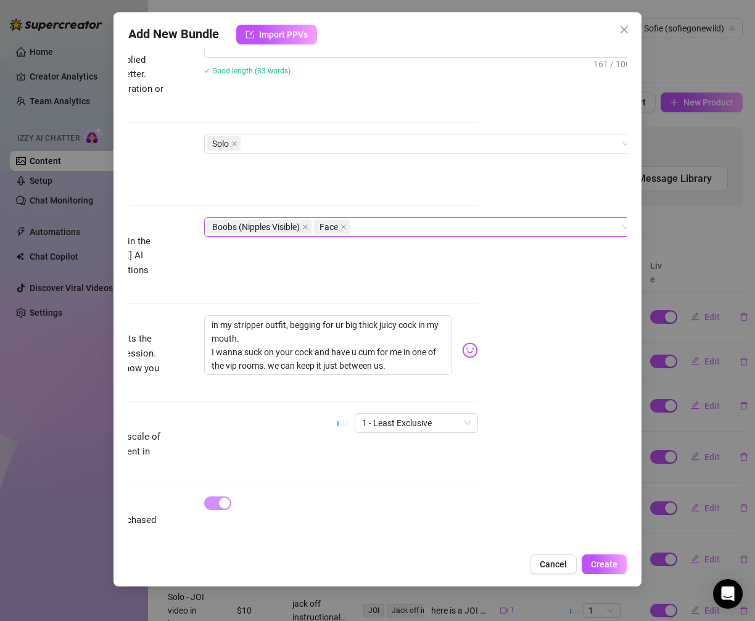
click at [174, 241] on div "Visible Body Parts Select the body parts clearly visible in the content. This h…" at bounding box center [229, 254] width 499 height 75
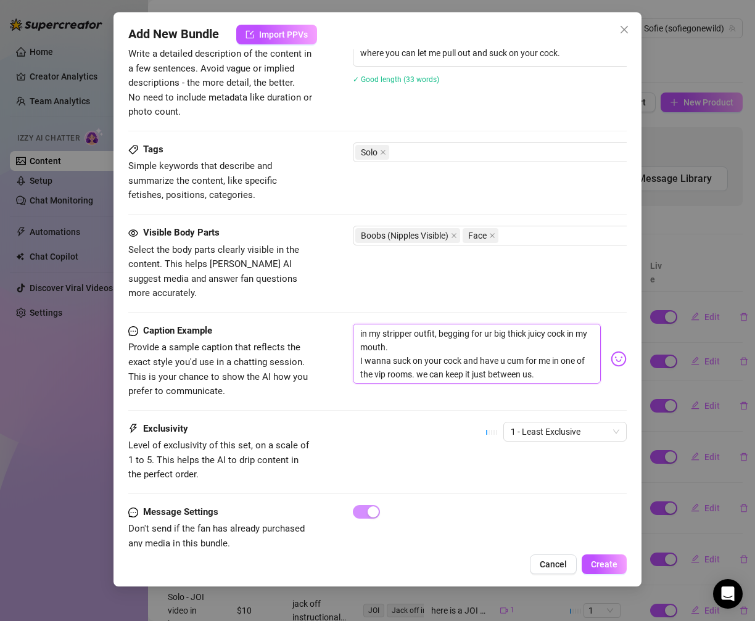
click at [360, 324] on textarea "in my stripper outfit, begging for ur big thick juicy cock in my mouth. I wanna…" at bounding box center [477, 354] width 249 height 60
click at [555, 354] on textarea "here im in my stripper outfit, begging for ur big thick juicy cock in my mouth.…" at bounding box center [477, 354] width 249 height 60
click at [600, 560] on span "Create" at bounding box center [604, 564] width 27 height 10
